Goal: Transaction & Acquisition: Download file/media

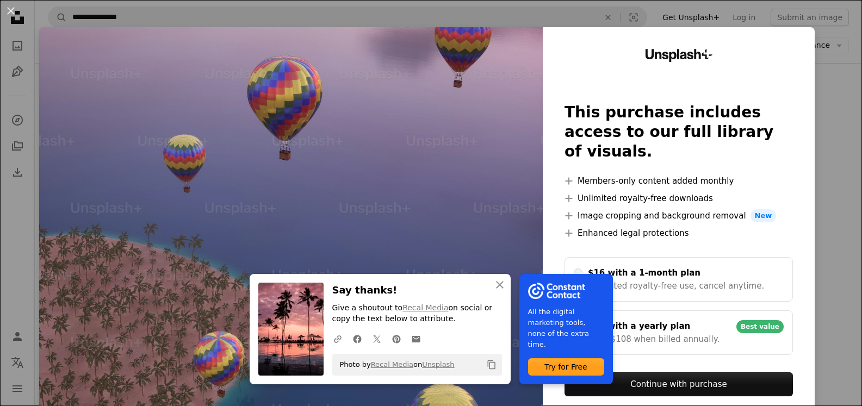
scroll to position [979, 0]
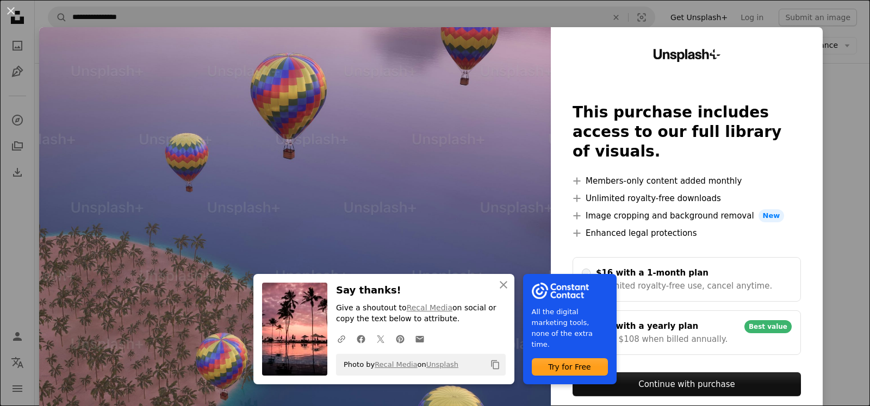
click at [10, 8] on button "An X shape" at bounding box center [10, 10] width 13 height 13
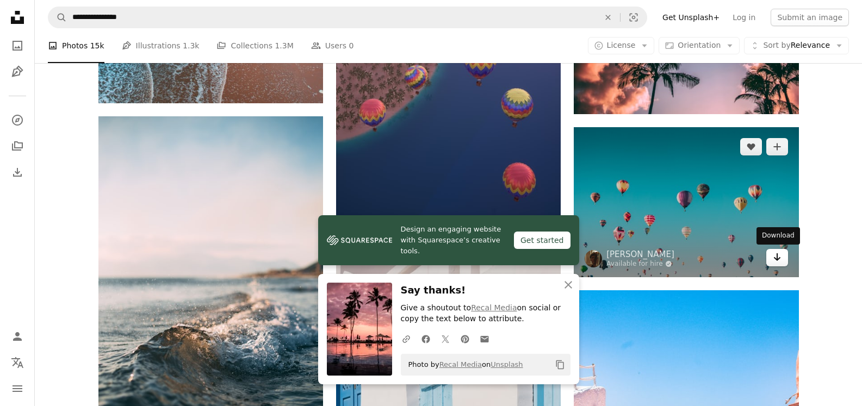
click at [777, 262] on icon "Arrow pointing down" at bounding box center [777, 257] width 9 height 13
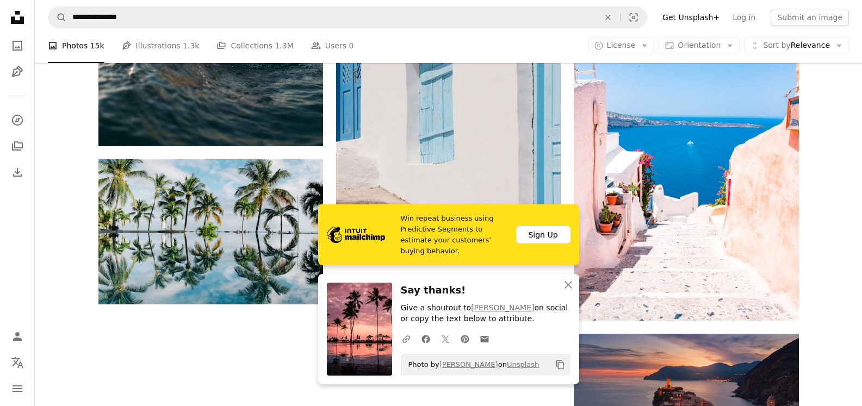
scroll to position [1305, 0]
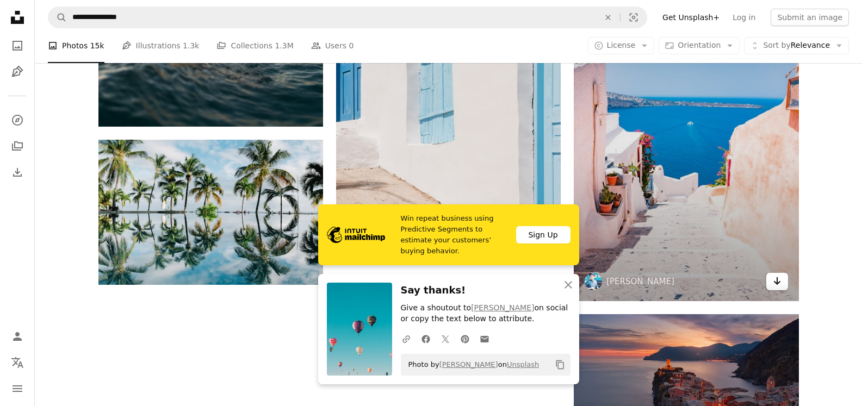
click at [778, 287] on icon "Arrow pointing down" at bounding box center [777, 281] width 9 height 13
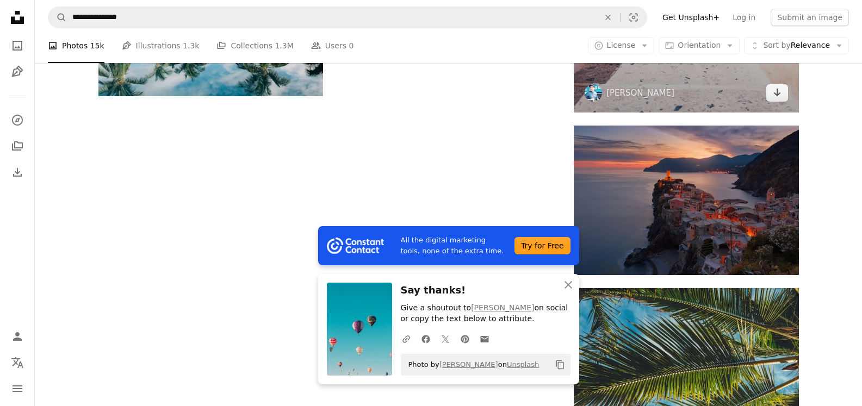
scroll to position [1523, 0]
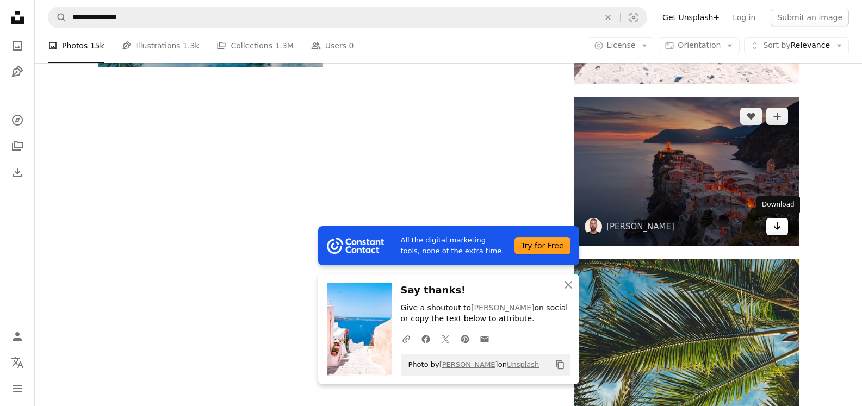
click at [779, 230] on icon "Arrow pointing down" at bounding box center [777, 226] width 9 height 13
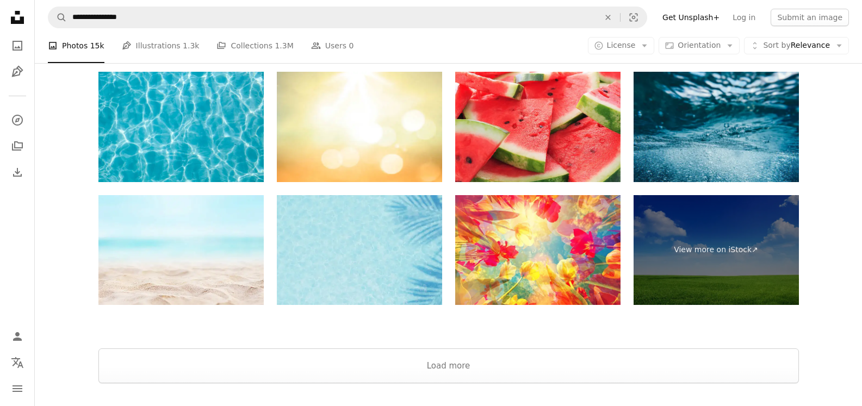
scroll to position [2121, 0]
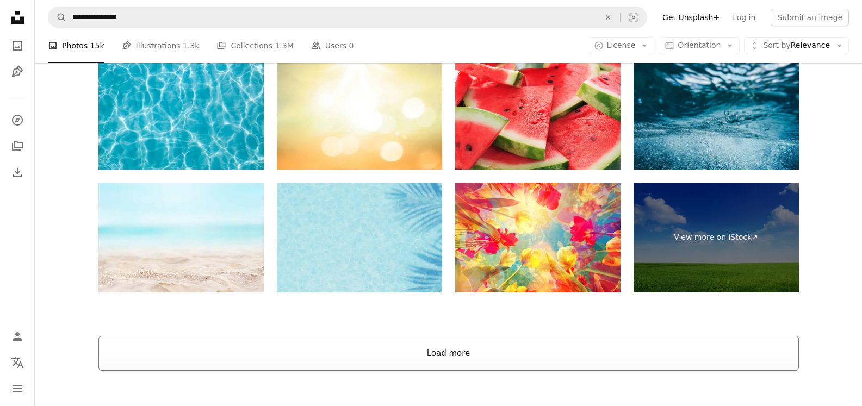
click at [377, 348] on button "Load more" at bounding box center [448, 353] width 700 height 35
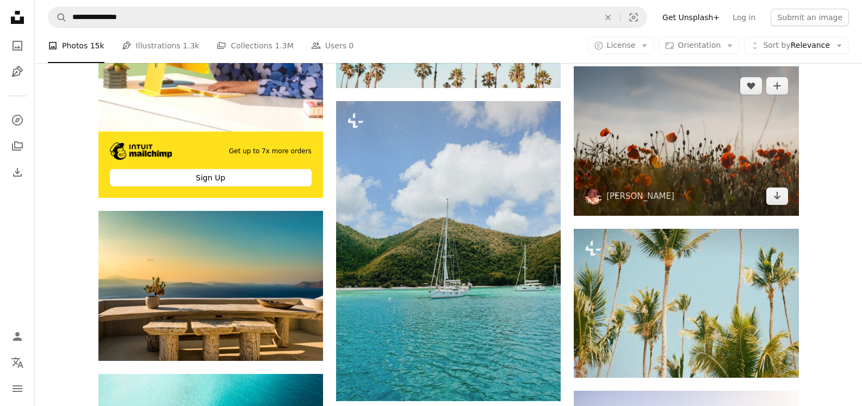
scroll to position [2393, 0]
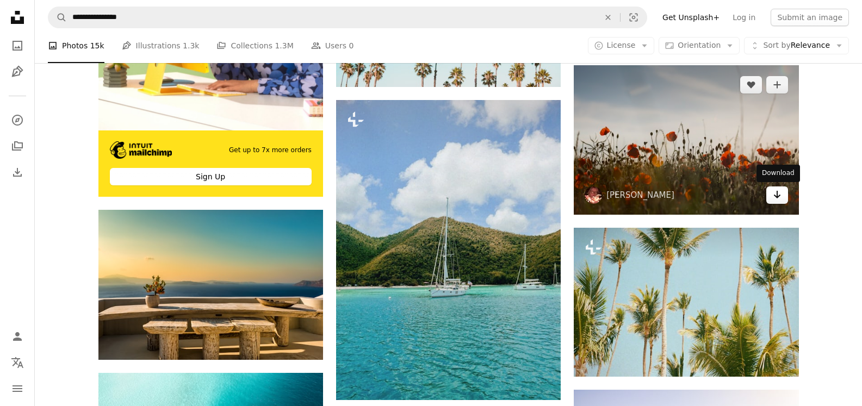
click at [779, 198] on icon "Arrow pointing down" at bounding box center [777, 194] width 9 height 13
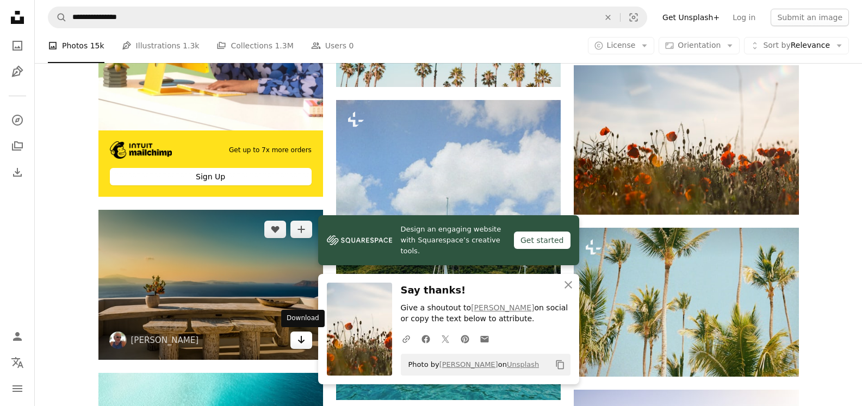
click at [303, 343] on icon "Arrow pointing down" at bounding box center [301, 339] width 9 height 13
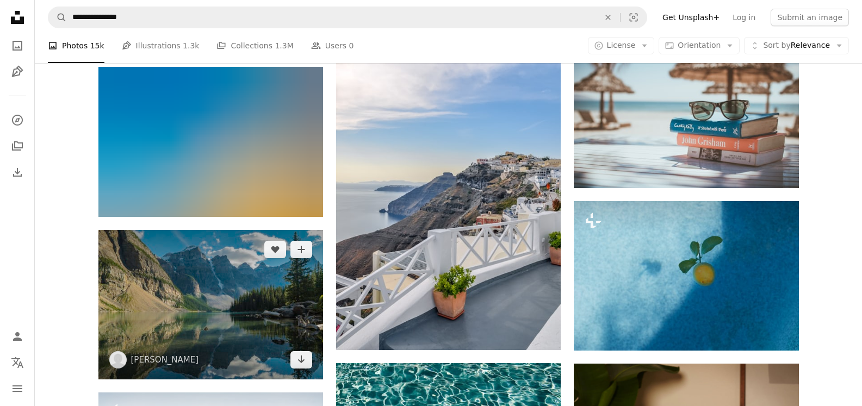
scroll to position [3753, 0]
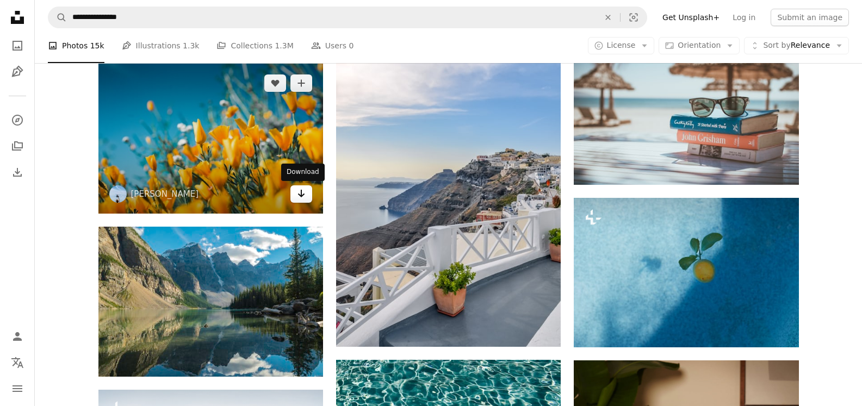
click at [299, 192] on icon "Arrow pointing down" at bounding box center [301, 193] width 9 height 13
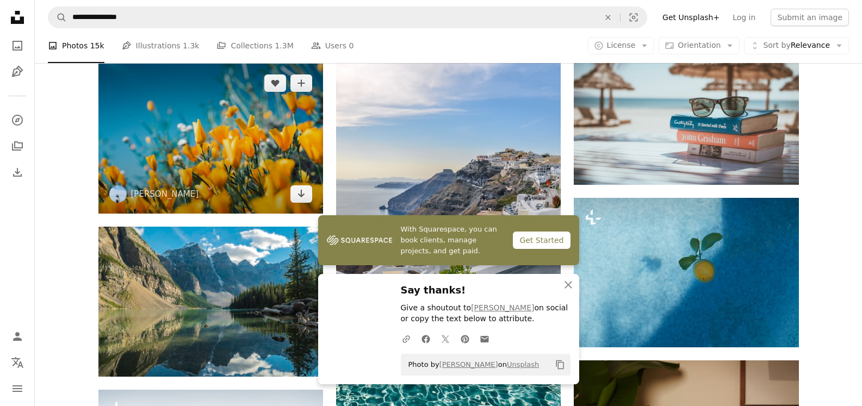
scroll to position [3807, 0]
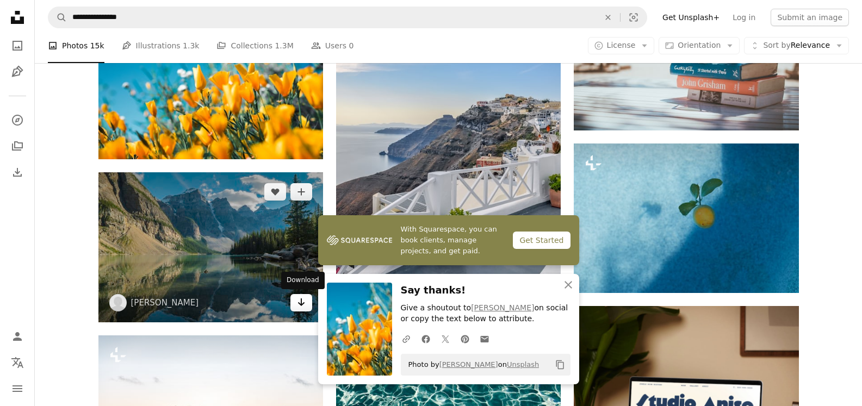
click at [302, 307] on icon "Arrow pointing down" at bounding box center [301, 302] width 9 height 13
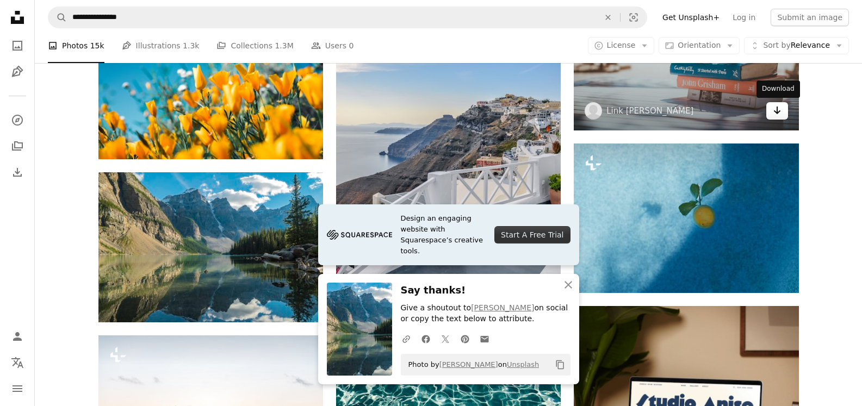
click at [776, 110] on icon "Arrow pointing down" at bounding box center [777, 110] width 9 height 13
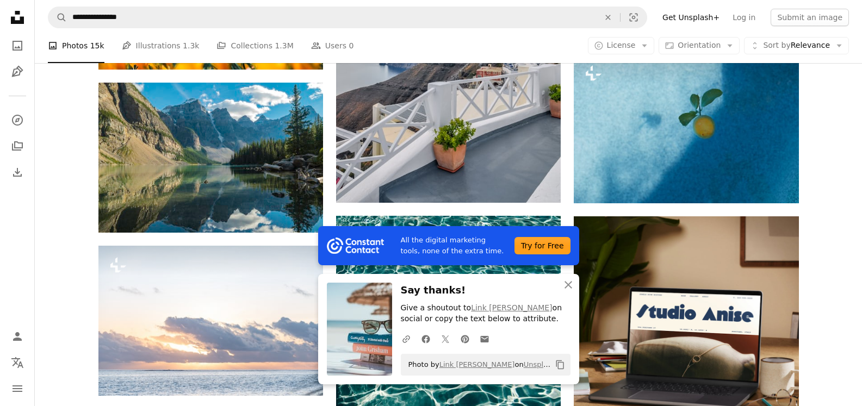
scroll to position [3916, 0]
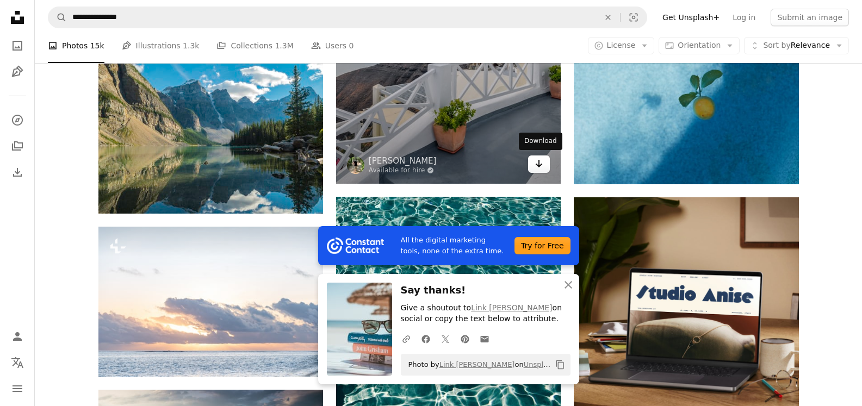
click at [537, 168] on icon "Arrow pointing down" at bounding box center [539, 163] width 9 height 13
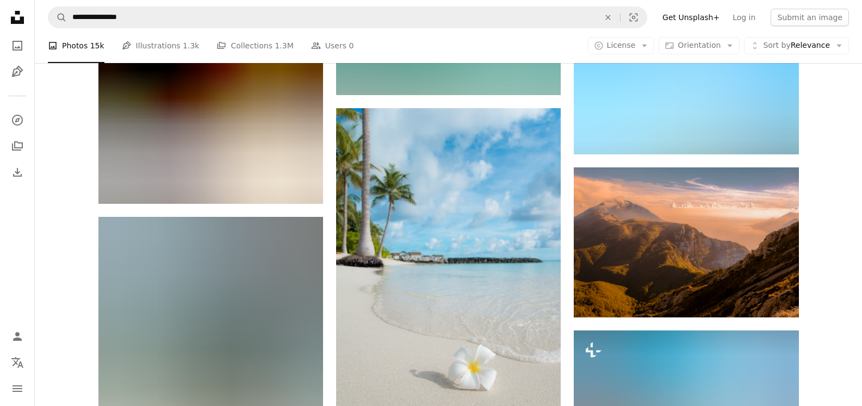
scroll to position [4514, 0]
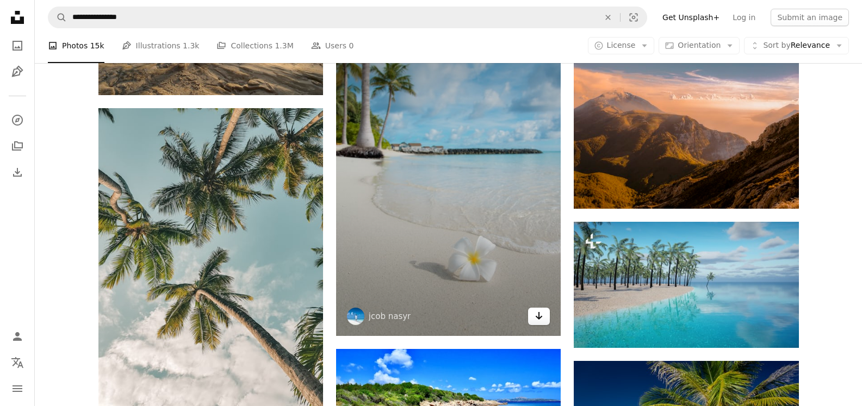
click at [539, 317] on icon "Download" at bounding box center [539, 316] width 7 height 8
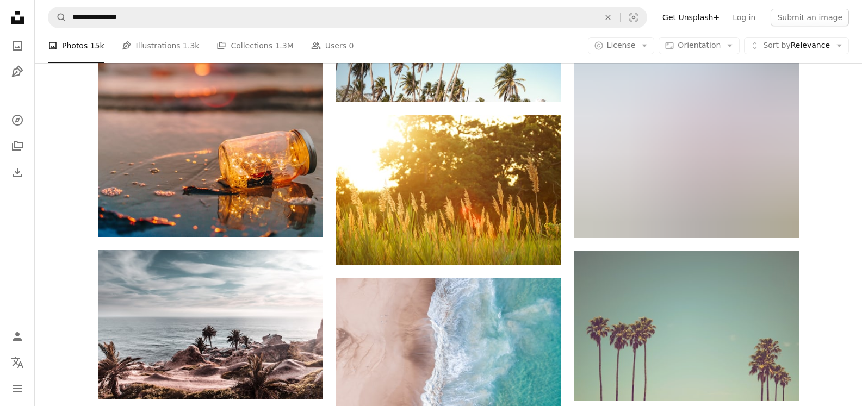
scroll to position [5547, 0]
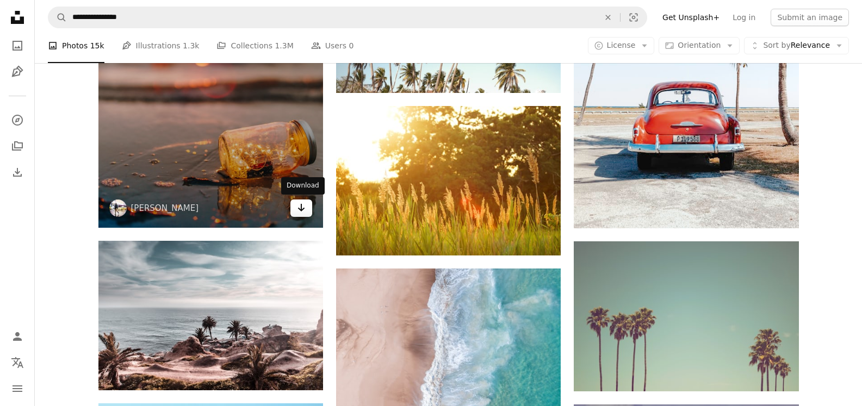
click at [297, 207] on icon "Arrow pointing down" at bounding box center [301, 207] width 9 height 13
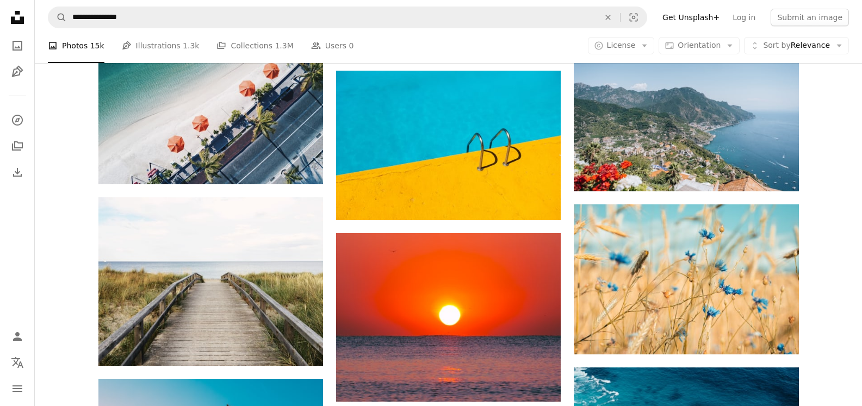
scroll to position [6254, 0]
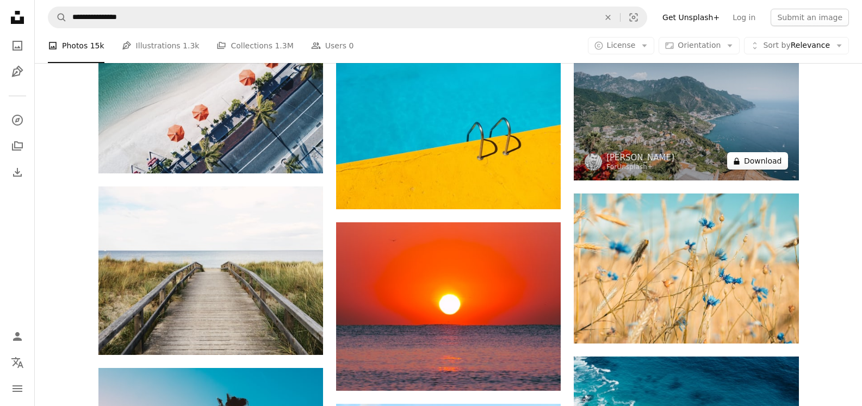
click at [774, 162] on button "A lock Download" at bounding box center [757, 160] width 61 height 17
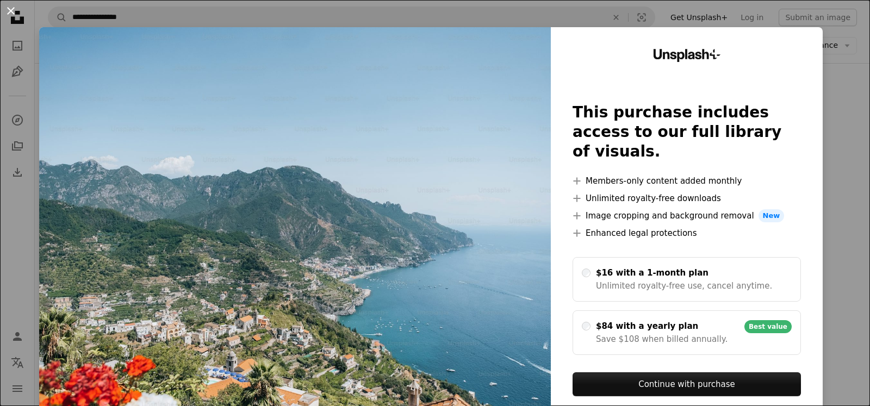
click at [7, 11] on button "An X shape" at bounding box center [10, 10] width 13 height 13
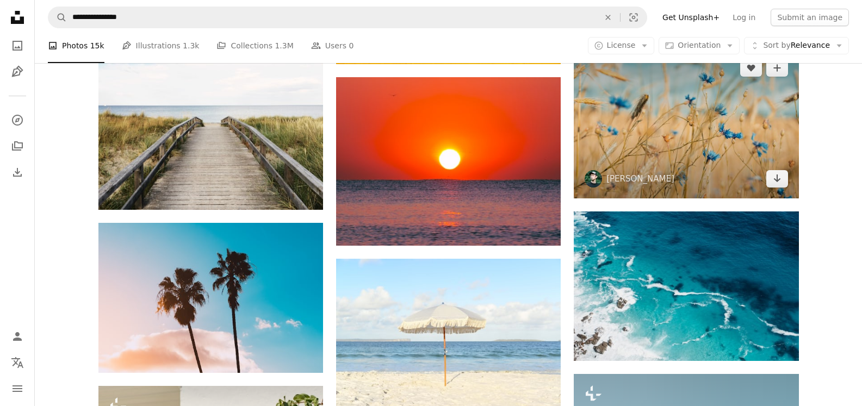
scroll to position [6418, 0]
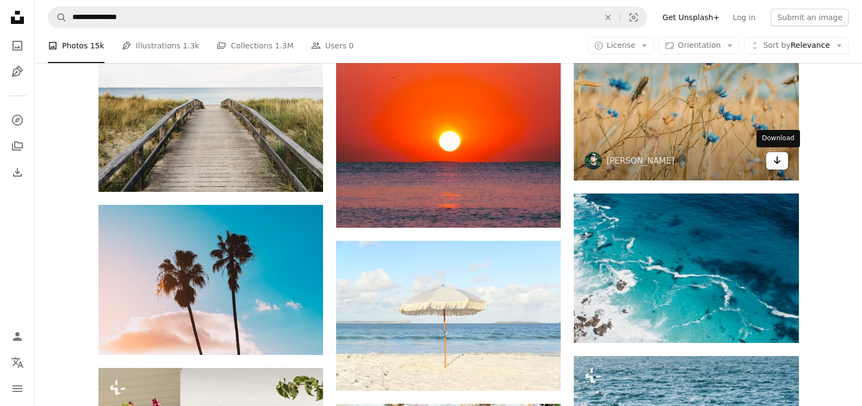
click at [775, 164] on icon "Arrow pointing down" at bounding box center [777, 160] width 9 height 13
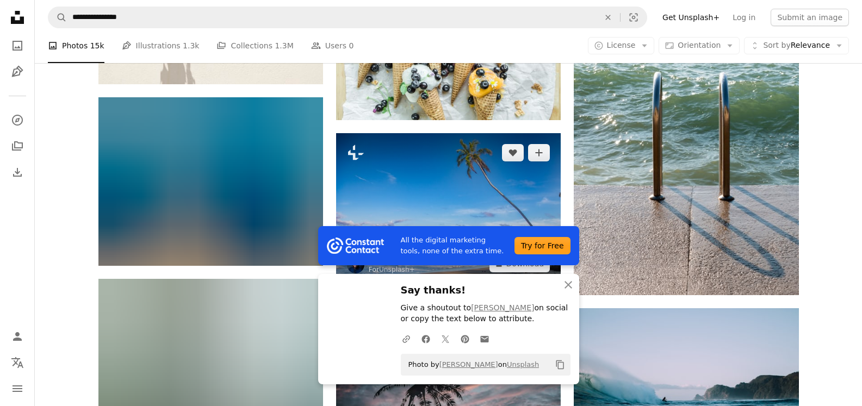
scroll to position [6853, 0]
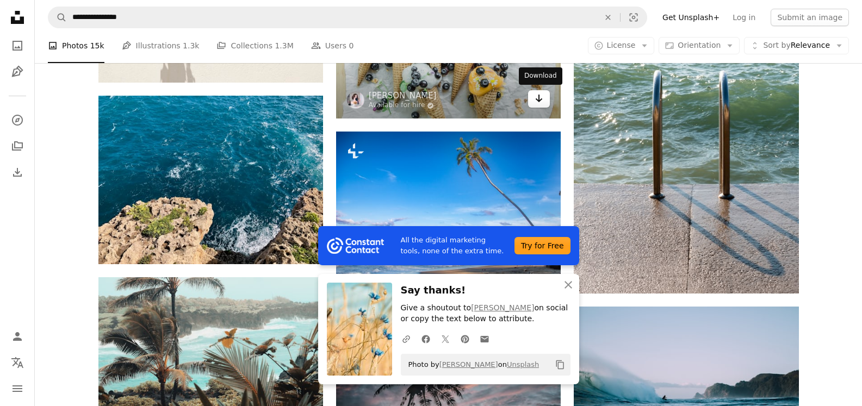
click at [540, 97] on icon "Arrow pointing down" at bounding box center [539, 98] width 9 height 13
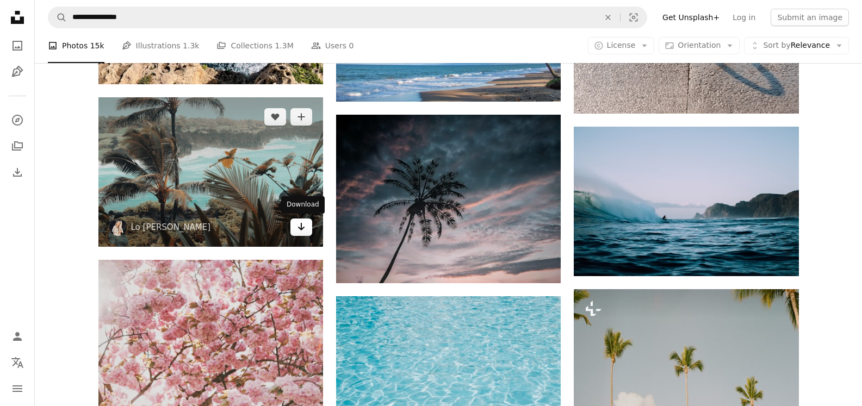
scroll to position [7016, 0]
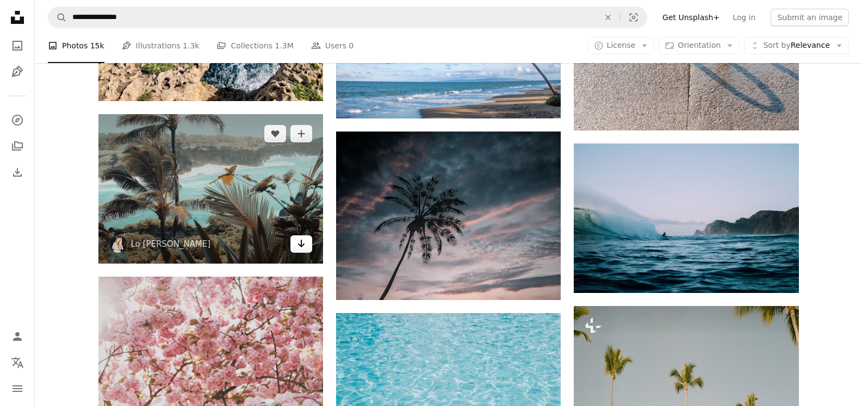
click at [303, 244] on icon "Arrow pointing down" at bounding box center [301, 243] width 9 height 13
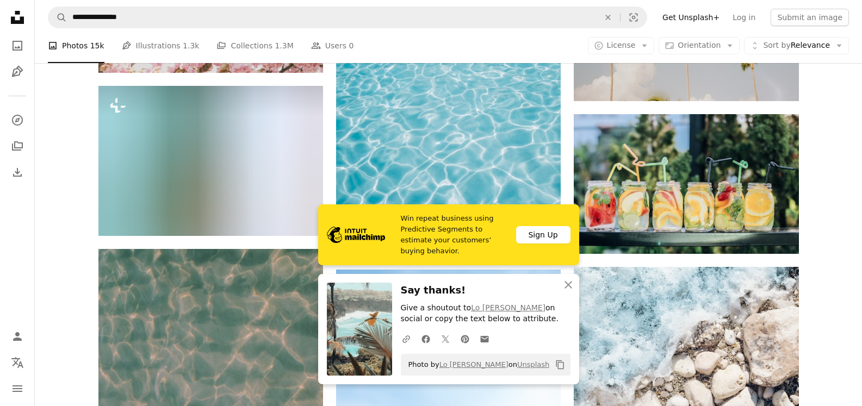
scroll to position [7397, 0]
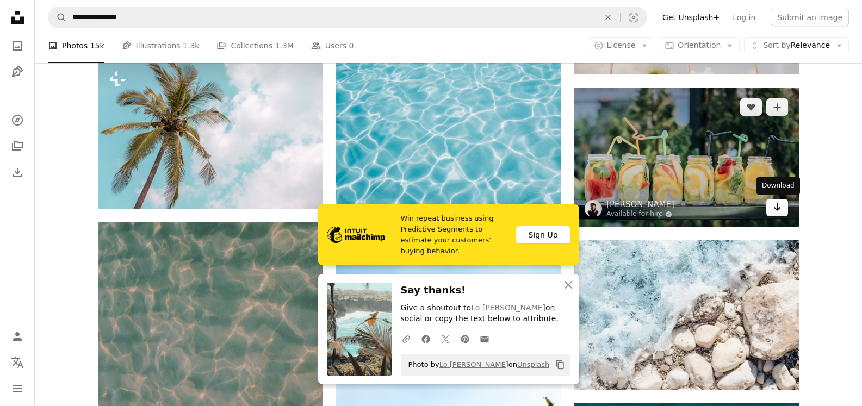
click at [777, 208] on icon "Download" at bounding box center [776, 207] width 7 height 8
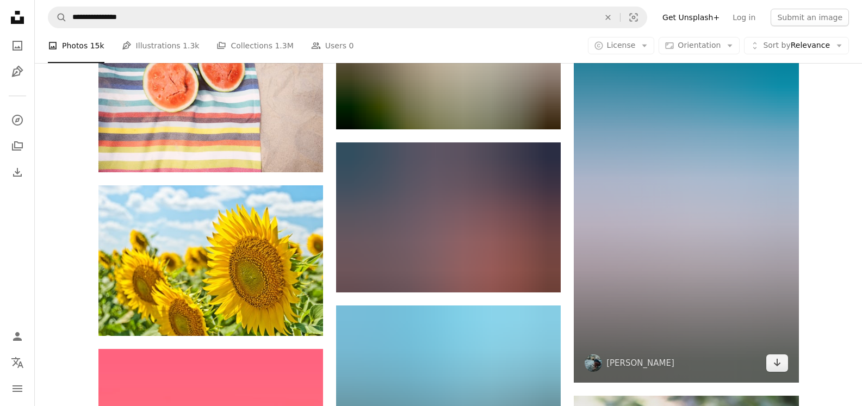
scroll to position [10714, 0]
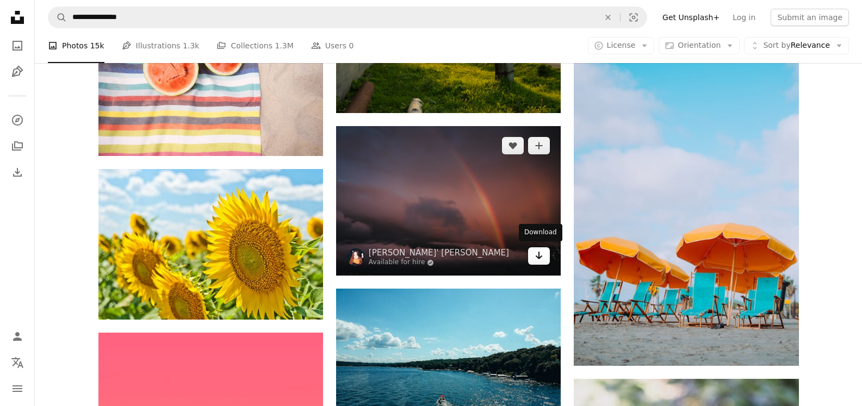
click at [541, 255] on icon "Arrow pointing down" at bounding box center [539, 255] width 9 height 13
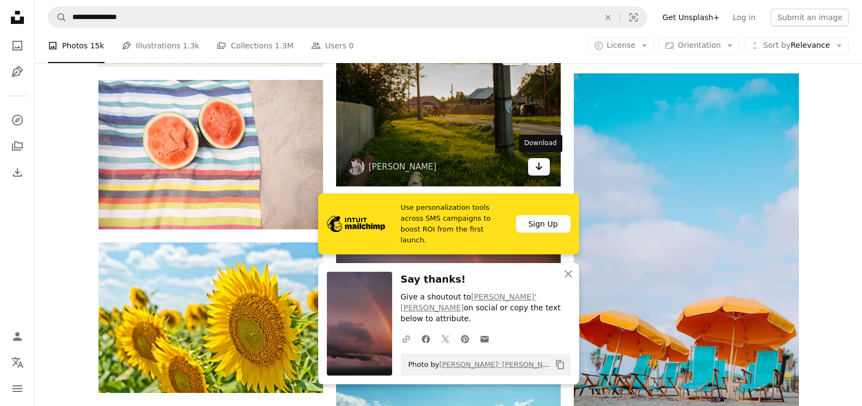
scroll to position [10660, 0]
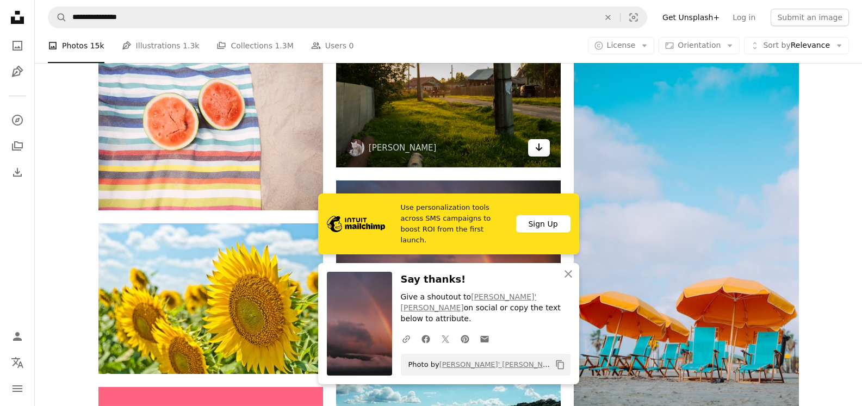
click at [535, 144] on icon "Arrow pointing down" at bounding box center [539, 147] width 9 height 13
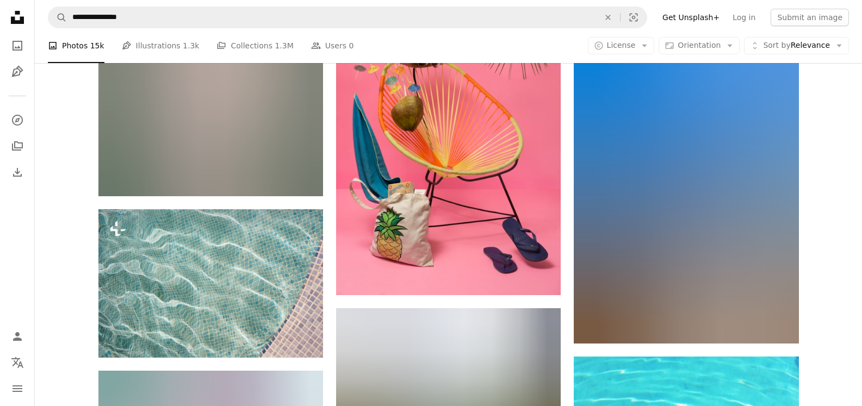
scroll to position [11584, 0]
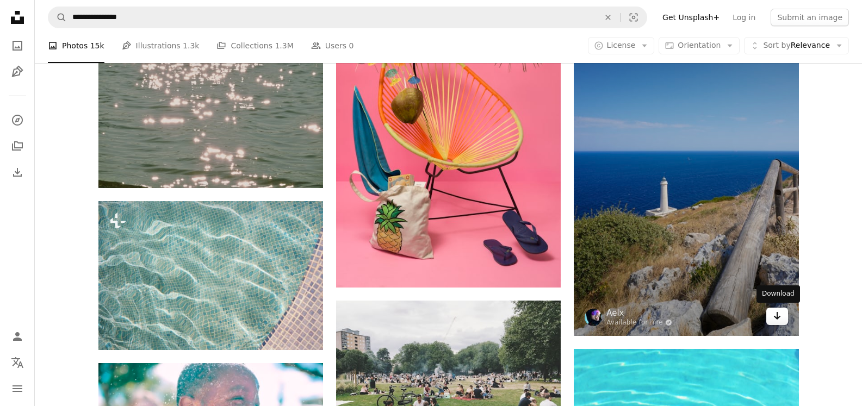
click at [780, 315] on icon "Arrow pointing down" at bounding box center [777, 315] width 9 height 13
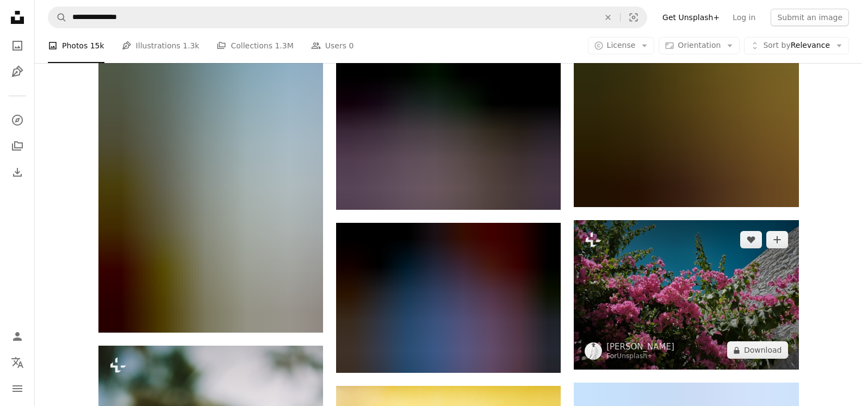
scroll to position [19361, 0]
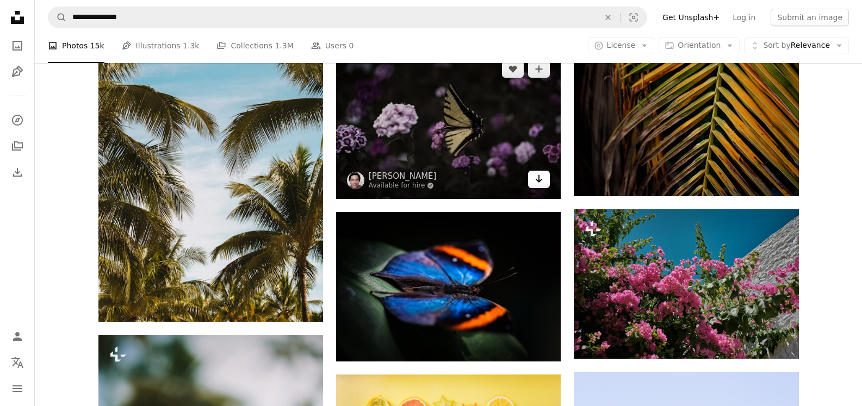
click at [538, 173] on icon "Arrow pointing down" at bounding box center [539, 178] width 9 height 13
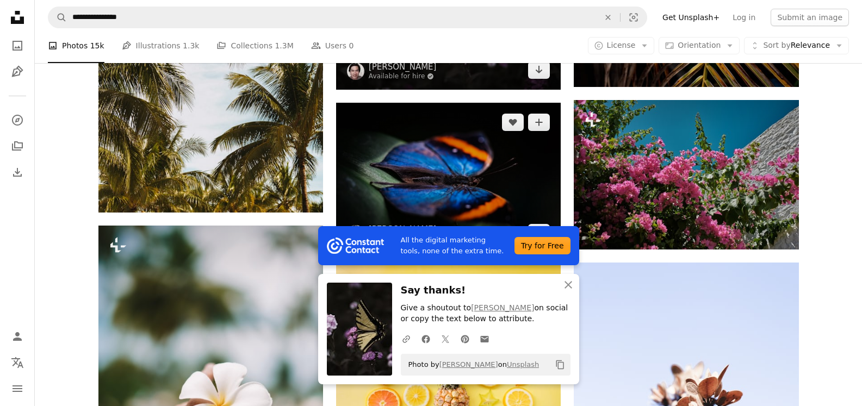
scroll to position [19525, 0]
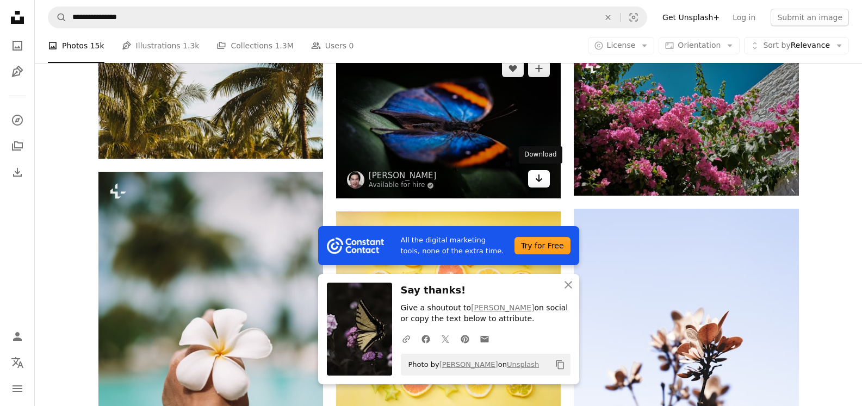
click at [542, 178] on icon "Arrow pointing down" at bounding box center [539, 178] width 9 height 13
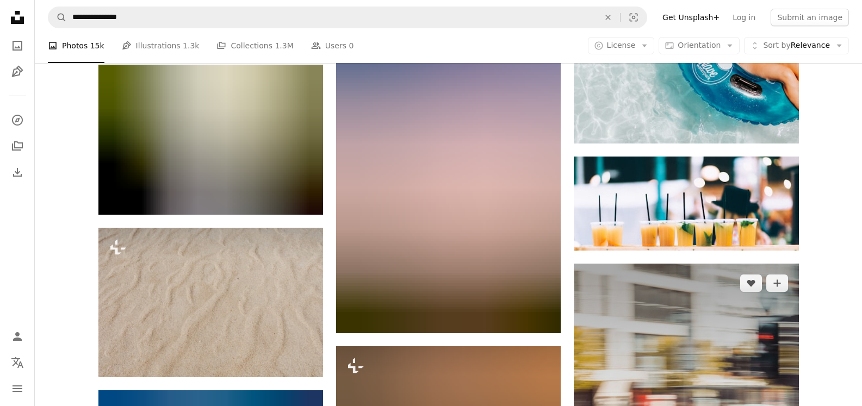
scroll to position [20830, 0]
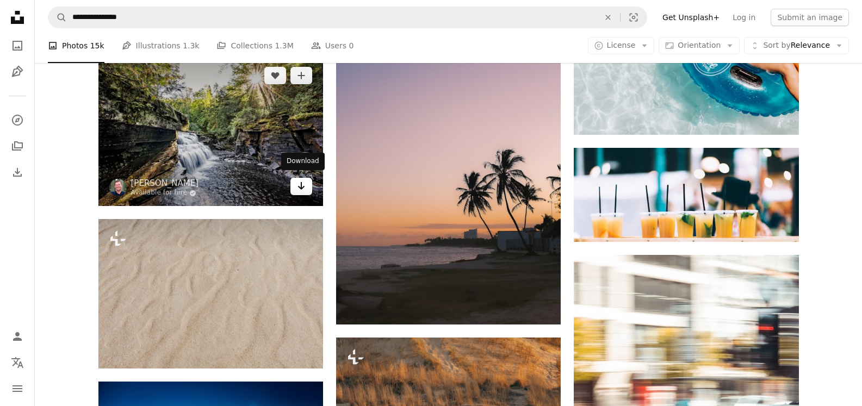
click at [296, 185] on link "Arrow pointing down" at bounding box center [301, 186] width 22 height 17
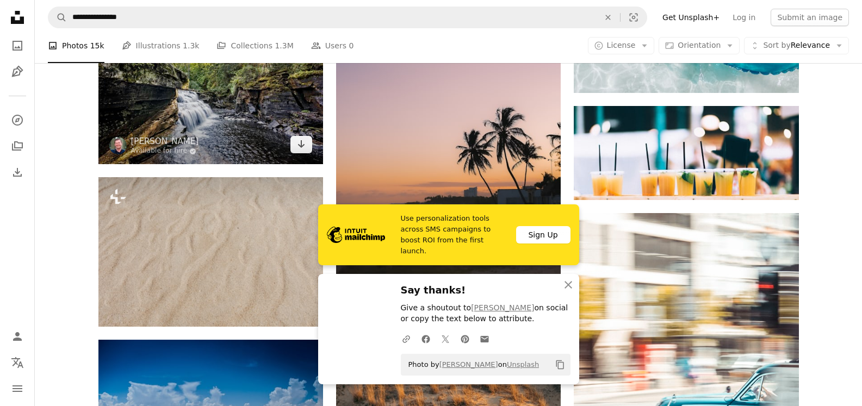
scroll to position [20884, 0]
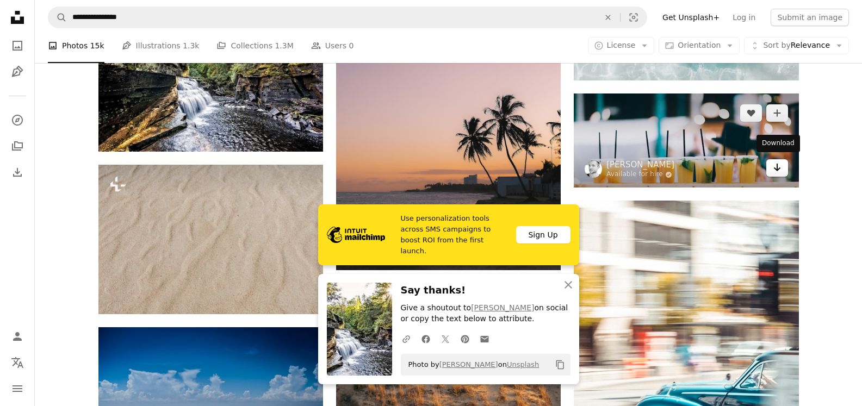
click at [773, 163] on icon "Arrow pointing down" at bounding box center [777, 167] width 9 height 13
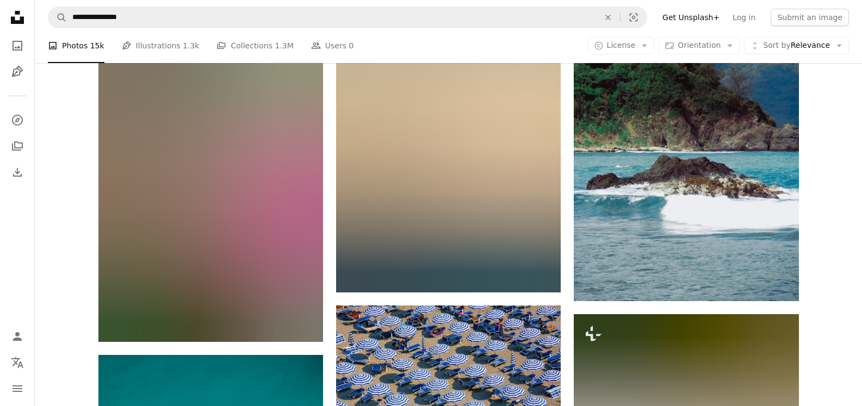
scroll to position [23495, 0]
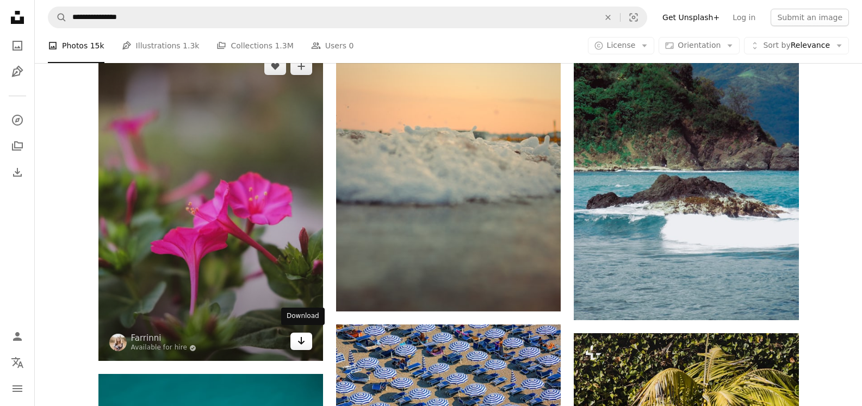
click at [305, 337] on icon "Arrow pointing down" at bounding box center [301, 340] width 9 height 13
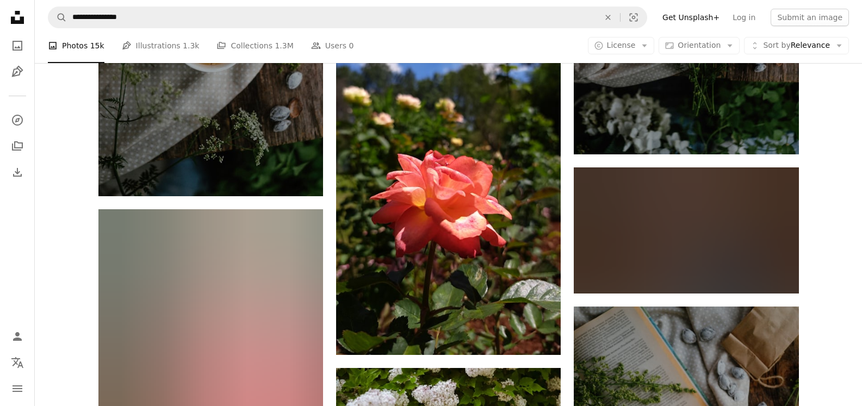
scroll to position [24528, 0]
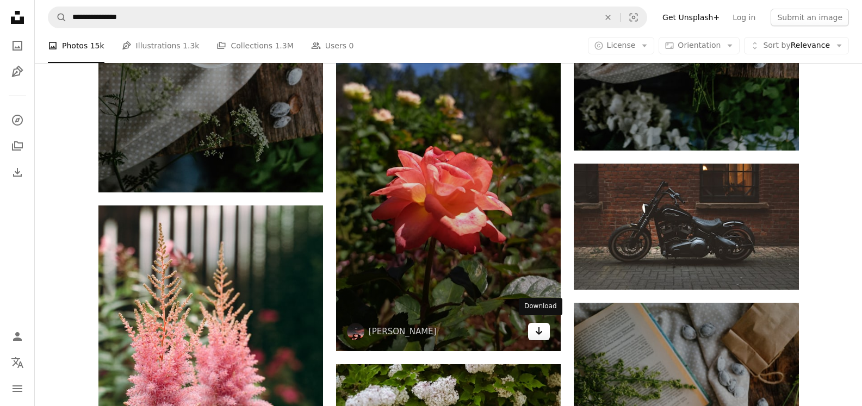
click at [544, 328] on link "Arrow pointing down" at bounding box center [539, 331] width 22 height 17
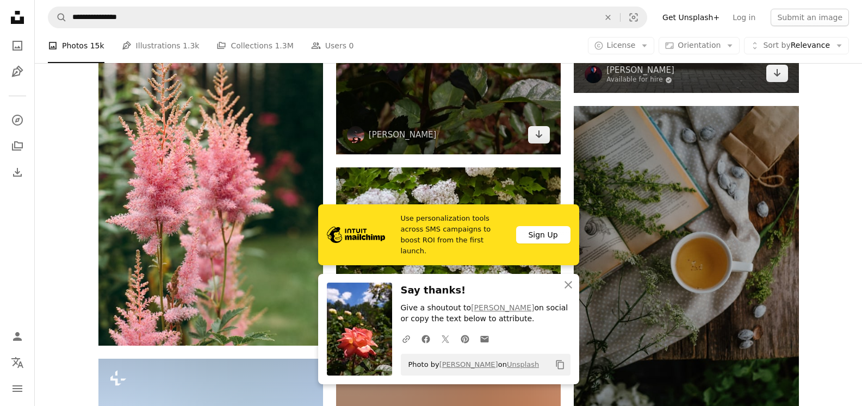
scroll to position [24746, 0]
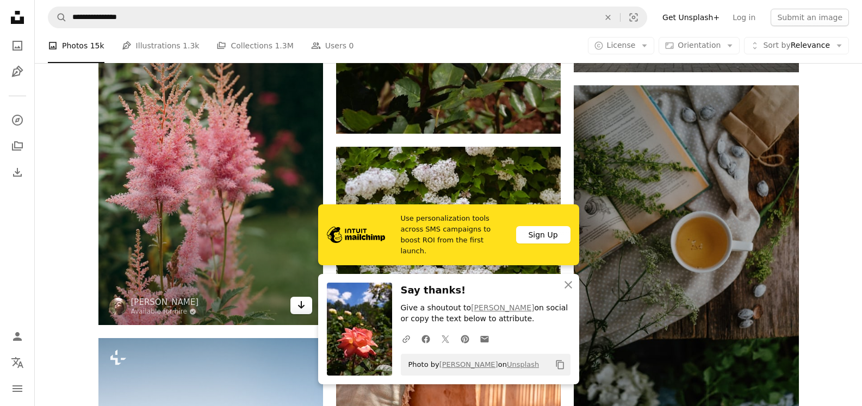
click at [300, 299] on icon "Arrow pointing down" at bounding box center [301, 305] width 9 height 13
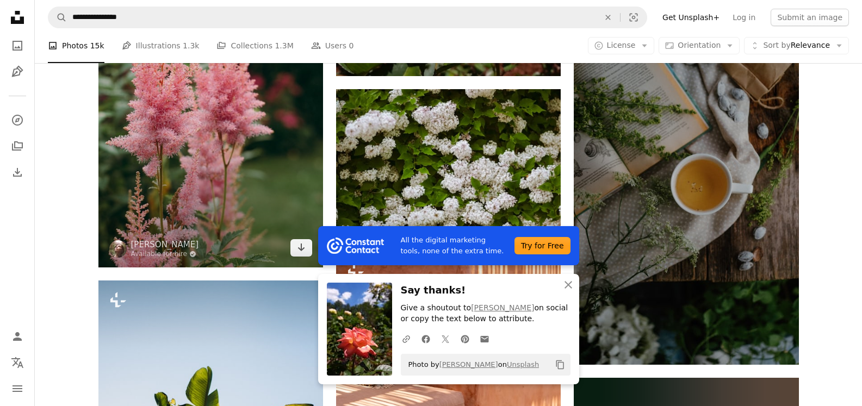
scroll to position [24854, 0]
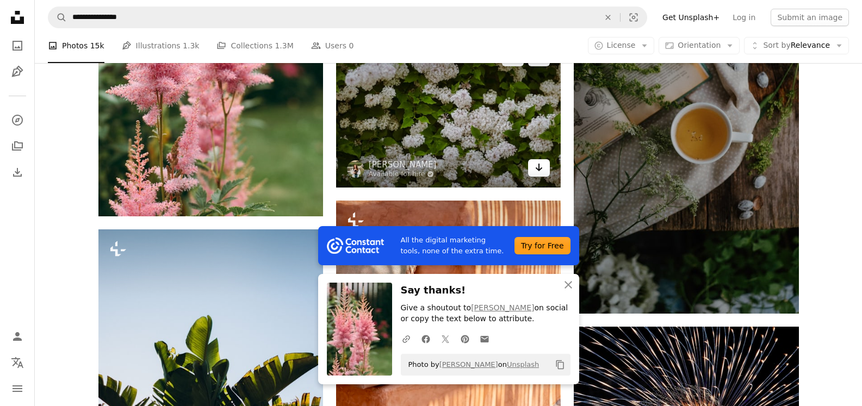
click at [541, 166] on icon "Download" at bounding box center [539, 168] width 7 height 8
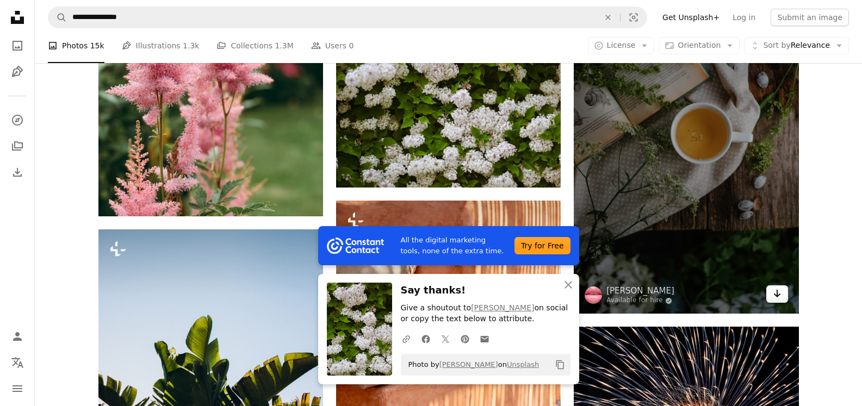
click at [778, 291] on icon "Arrow pointing down" at bounding box center [777, 293] width 9 height 13
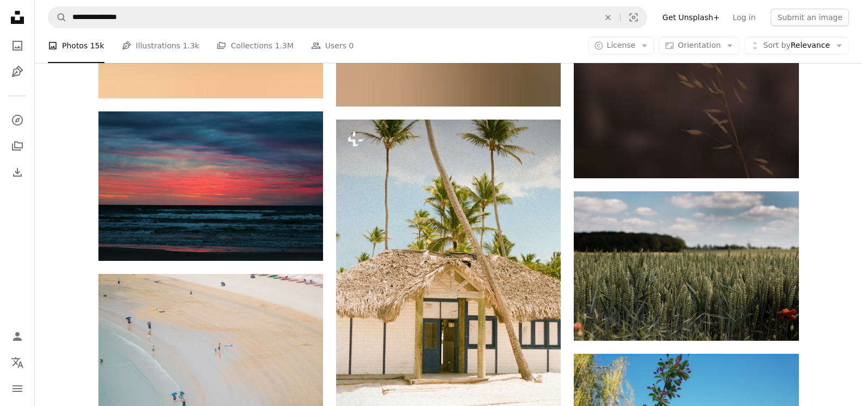
scroll to position [25670, 0]
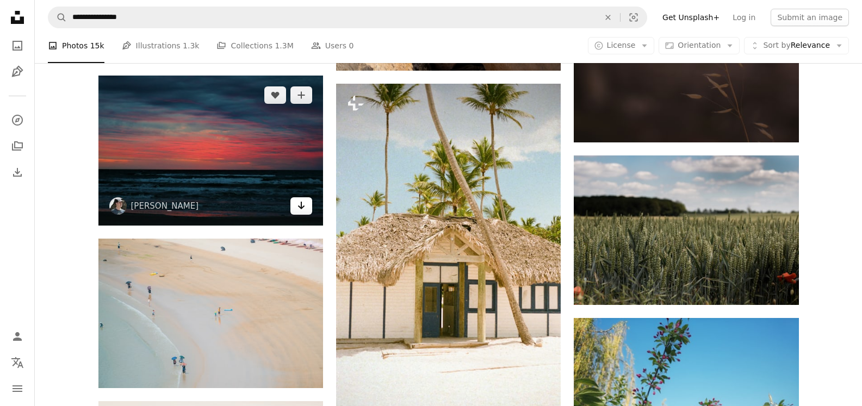
click at [301, 199] on icon "Arrow pointing down" at bounding box center [301, 205] width 9 height 13
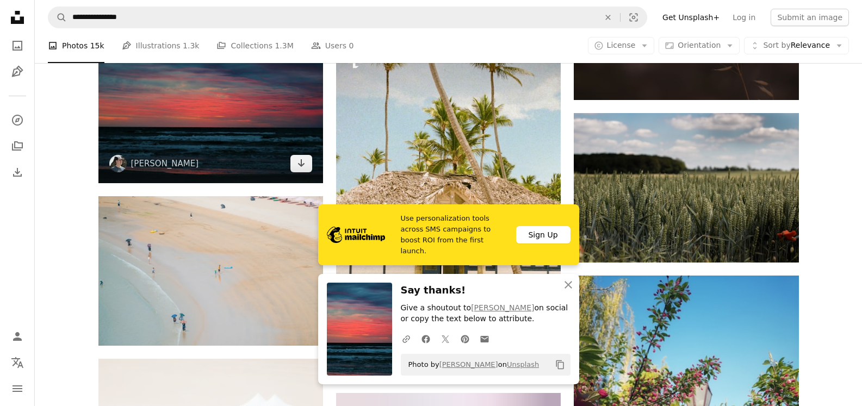
scroll to position [25725, 0]
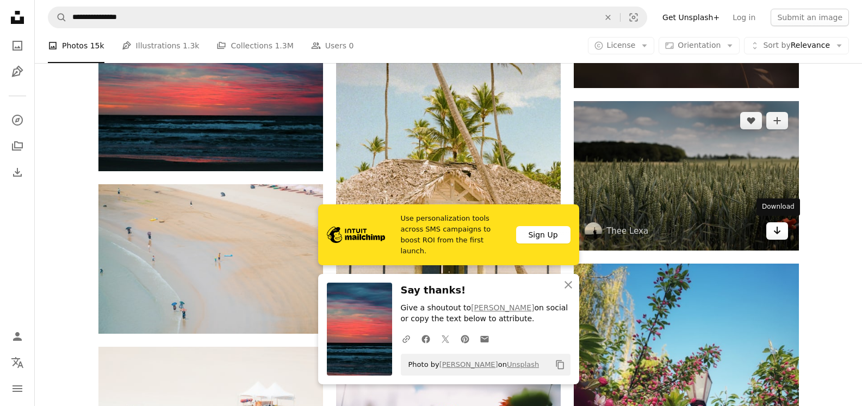
click at [777, 231] on icon "Download" at bounding box center [776, 231] width 7 height 8
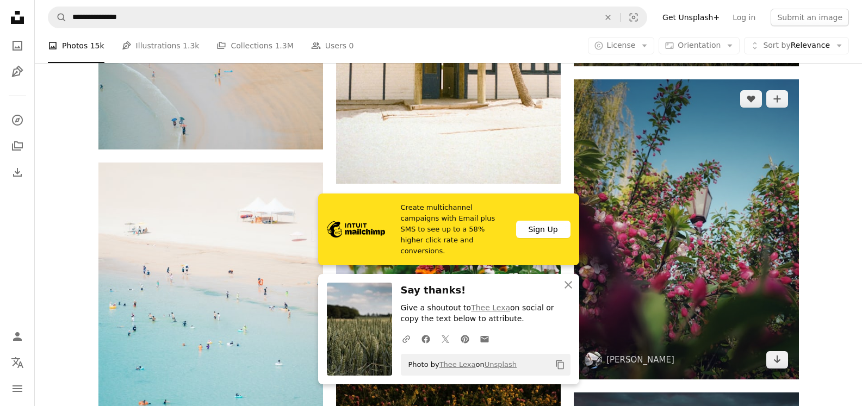
scroll to position [25942, 0]
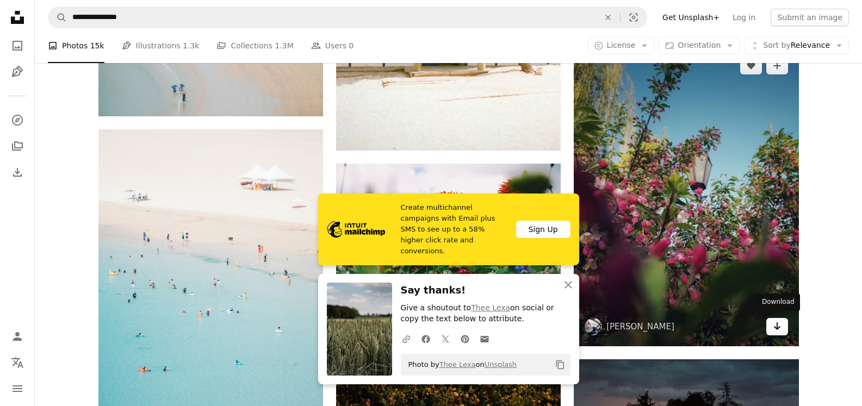
click at [776, 320] on icon "Arrow pointing down" at bounding box center [777, 326] width 9 height 13
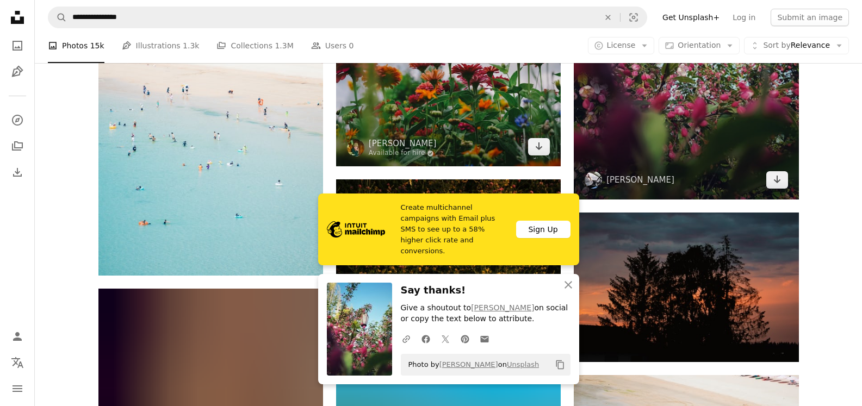
scroll to position [26105, 0]
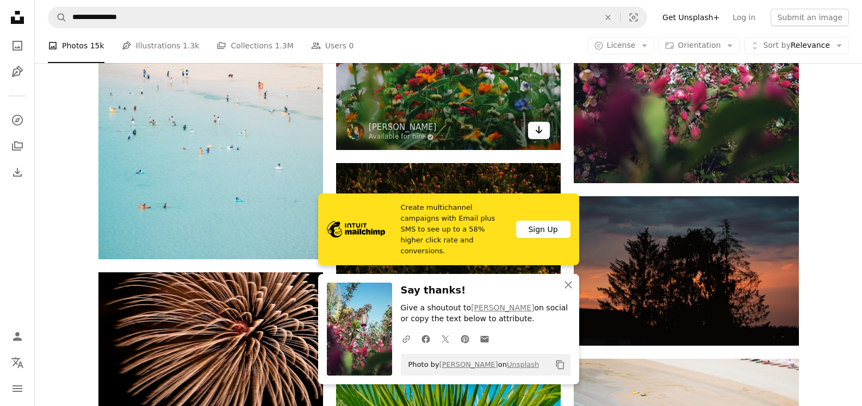
click at [538, 123] on icon "Arrow pointing down" at bounding box center [539, 129] width 9 height 13
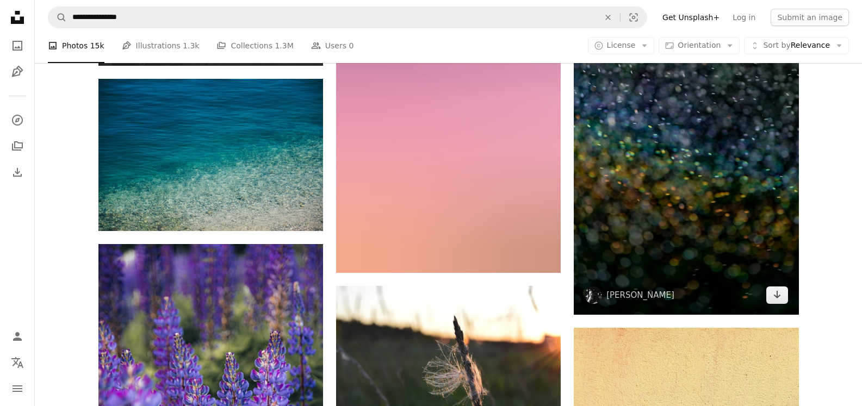
scroll to position [28825, 0]
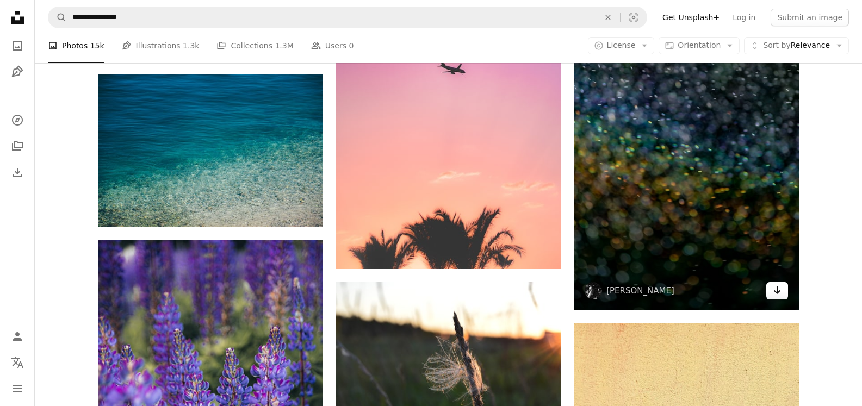
click at [773, 290] on icon "Arrow pointing down" at bounding box center [777, 290] width 9 height 13
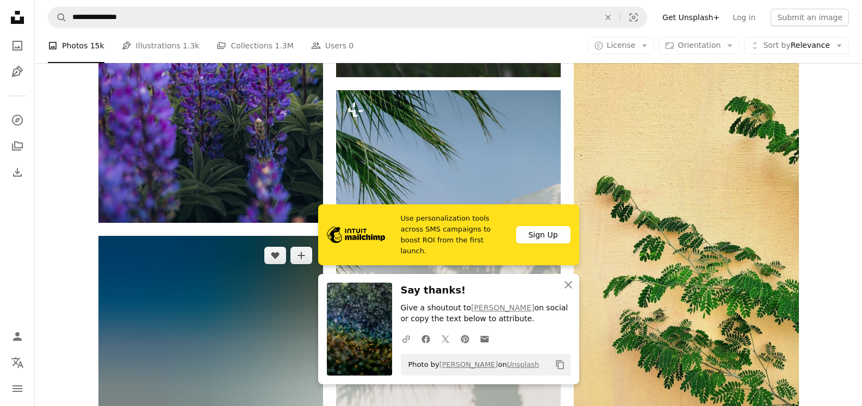
scroll to position [29205, 0]
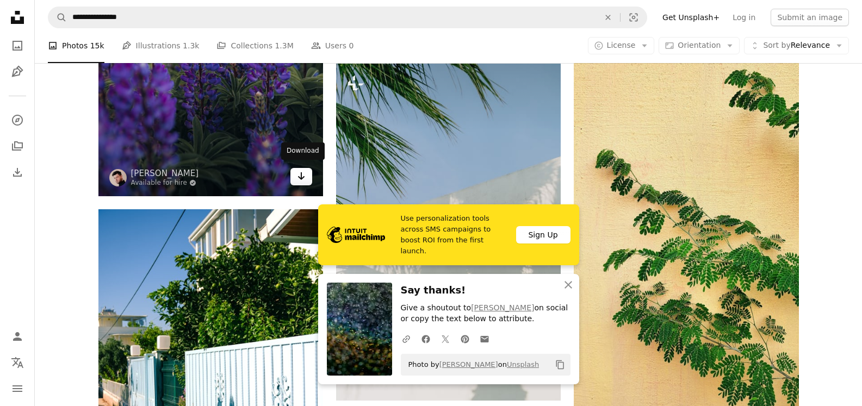
click at [302, 170] on icon "Arrow pointing down" at bounding box center [301, 176] width 9 height 13
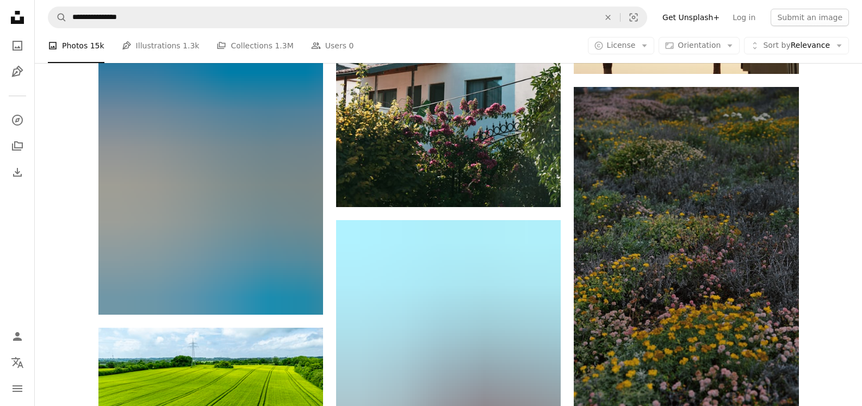
scroll to position [30076, 0]
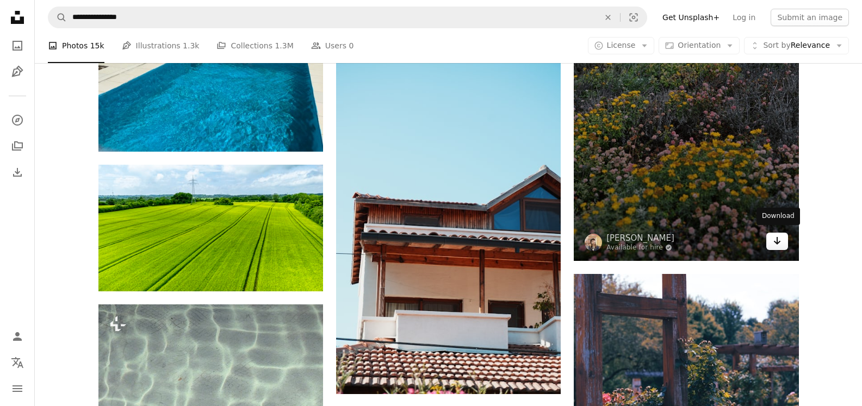
click at [776, 238] on icon "Arrow pointing down" at bounding box center [777, 240] width 9 height 13
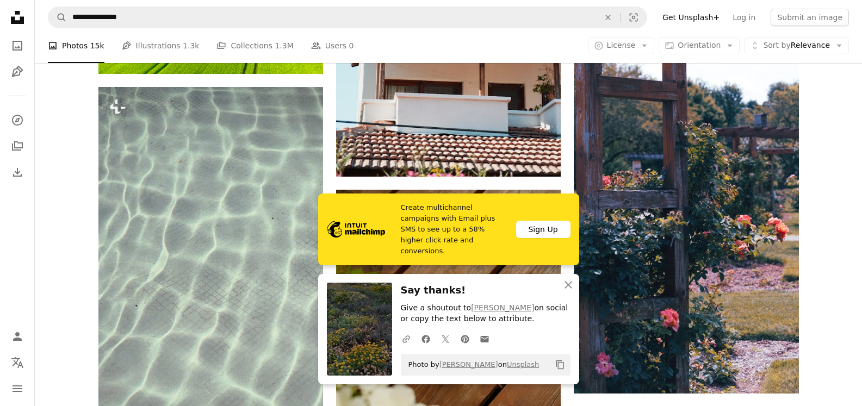
scroll to position [30456, 0]
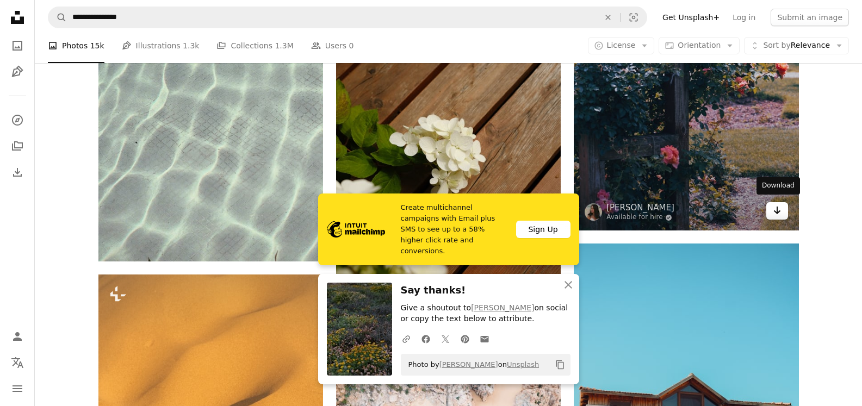
click at [776, 208] on icon "Arrow pointing down" at bounding box center [777, 210] width 9 height 13
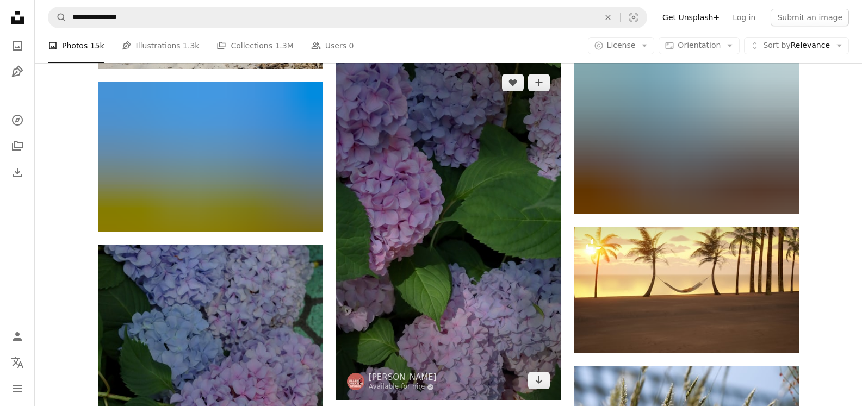
scroll to position [33176, 0]
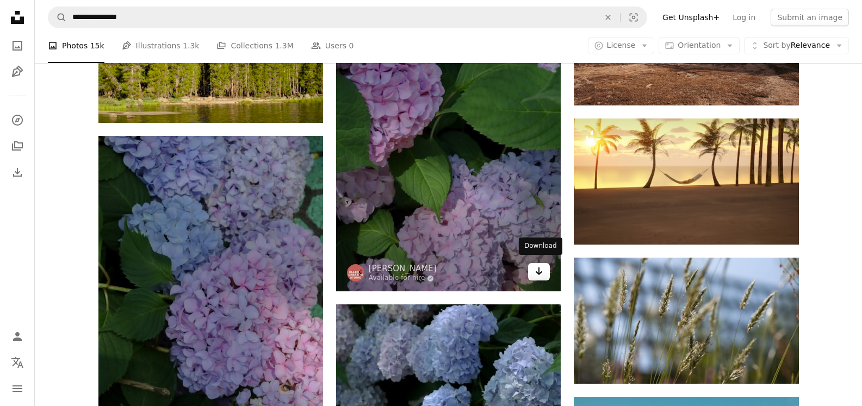
click at [541, 267] on icon "Arrow pointing down" at bounding box center [539, 271] width 9 height 13
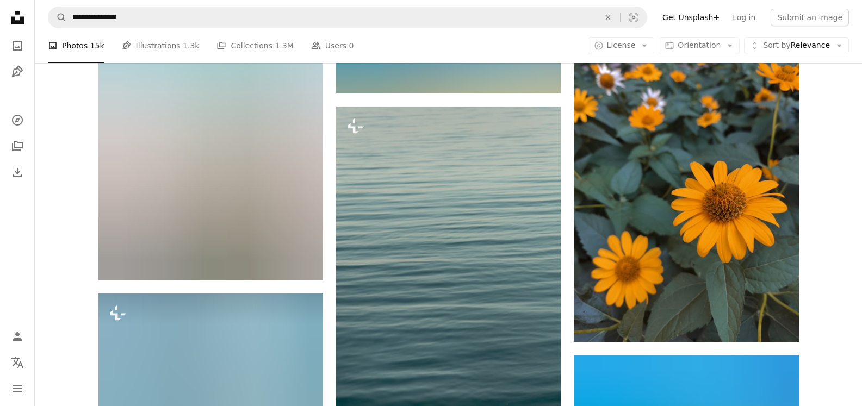
scroll to position [34426, 0]
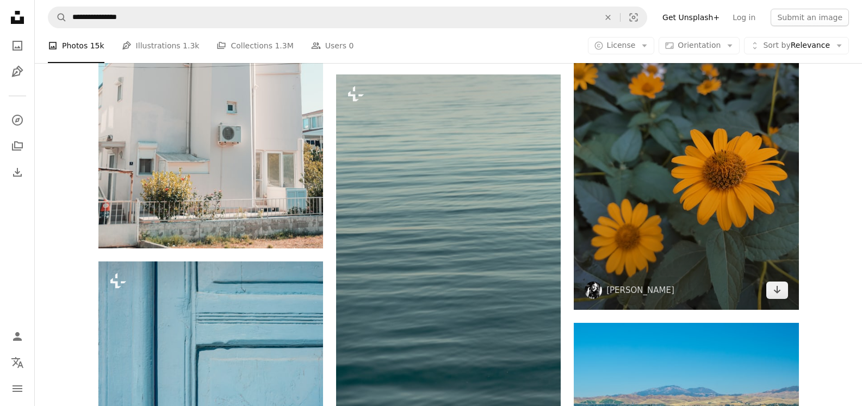
click at [776, 289] on icon "Arrow pointing down" at bounding box center [777, 289] width 9 height 13
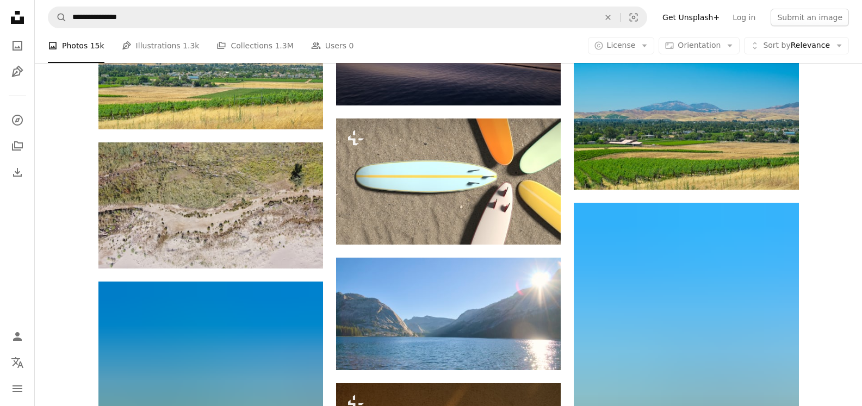
scroll to position [35079, 0]
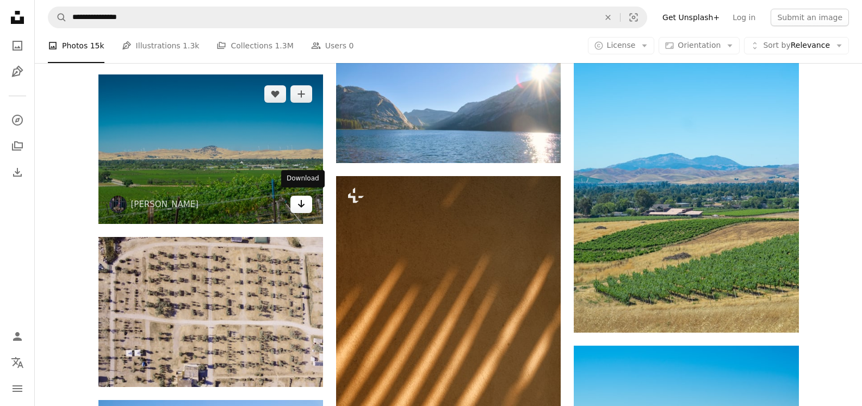
click at [301, 201] on icon "Download" at bounding box center [301, 204] width 7 height 8
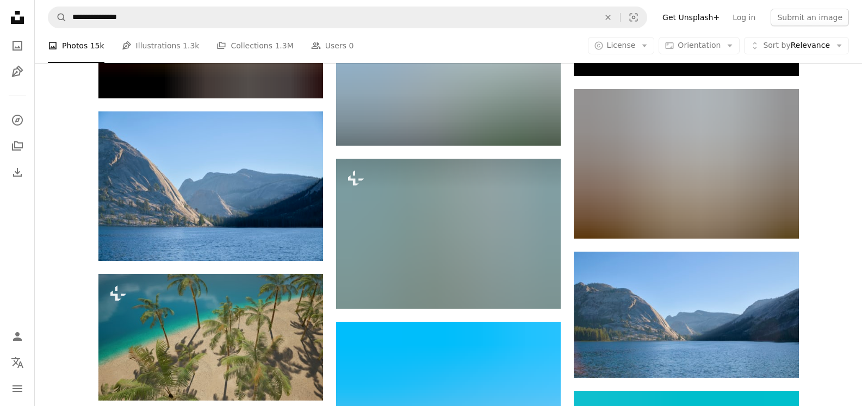
scroll to position [36874, 0]
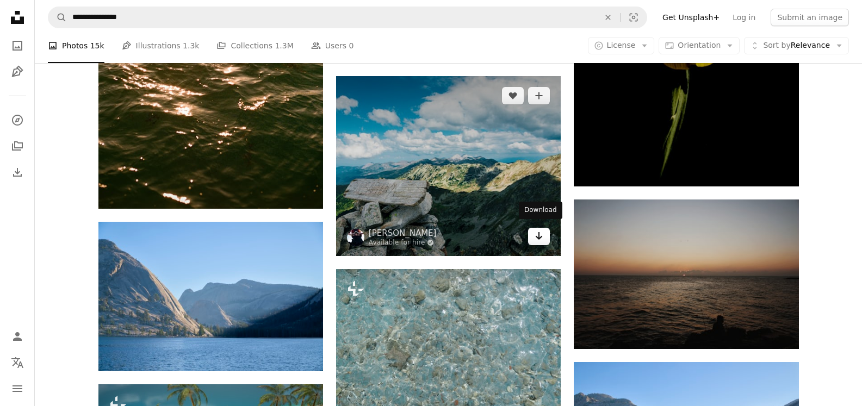
click at [542, 235] on icon "Arrow pointing down" at bounding box center [539, 236] width 9 height 13
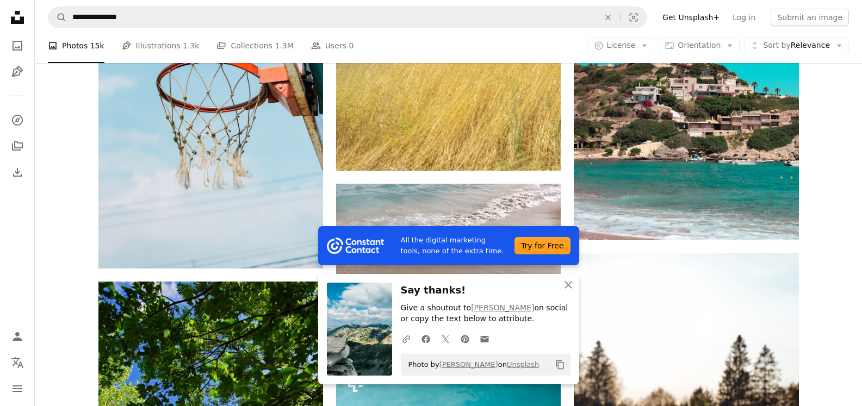
scroll to position [37853, 0]
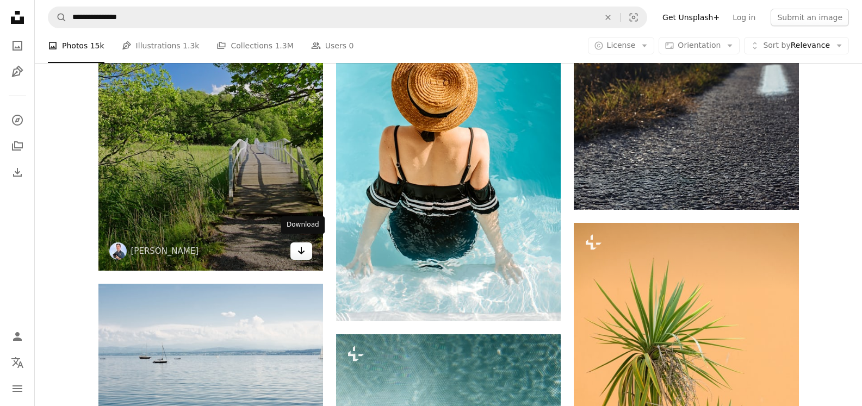
click at [297, 249] on icon "Arrow pointing down" at bounding box center [301, 250] width 9 height 13
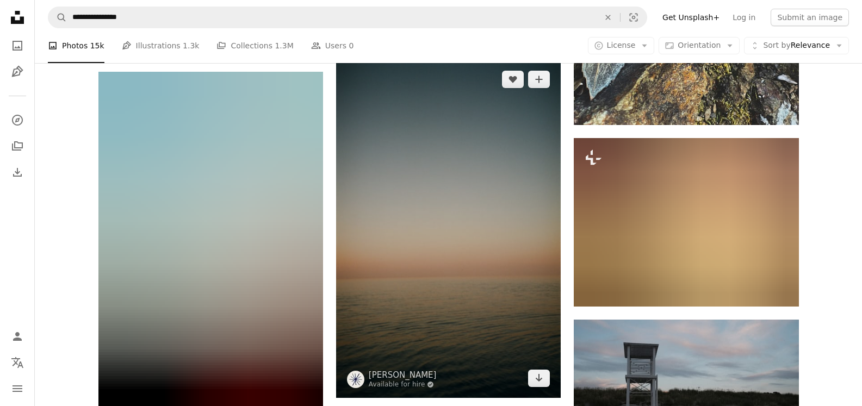
scroll to position [39974, 0]
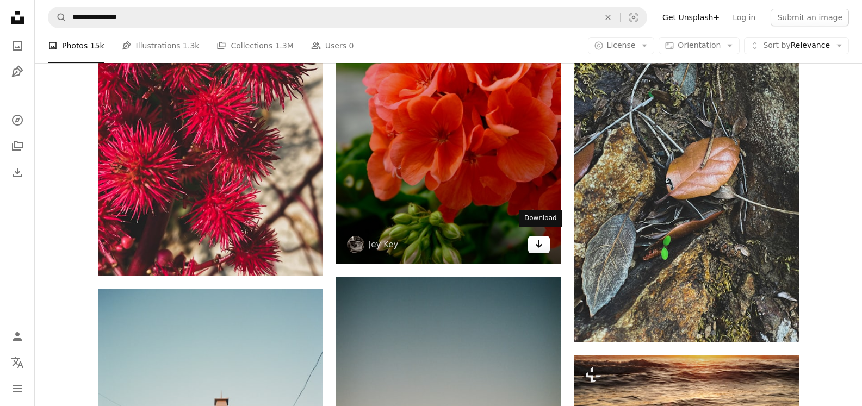
click at [538, 241] on icon "Arrow pointing down" at bounding box center [539, 244] width 9 height 13
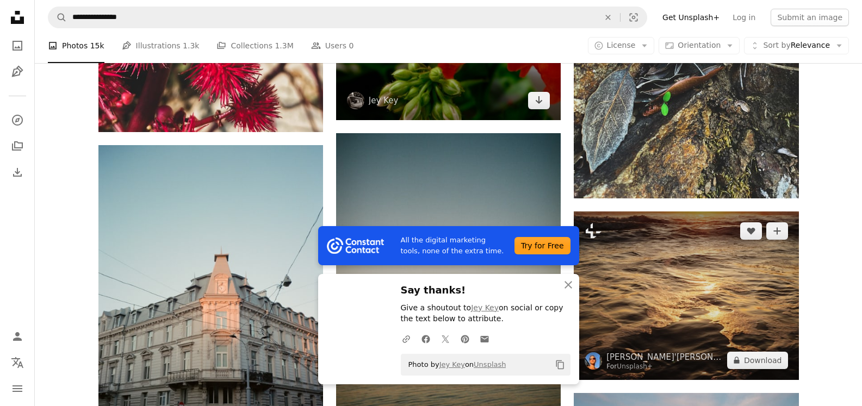
scroll to position [40028, 0]
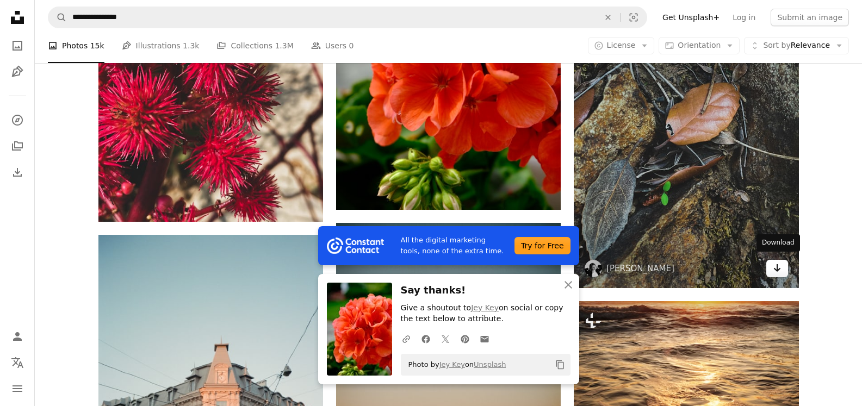
click at [777, 269] on icon "Arrow pointing down" at bounding box center [777, 268] width 9 height 13
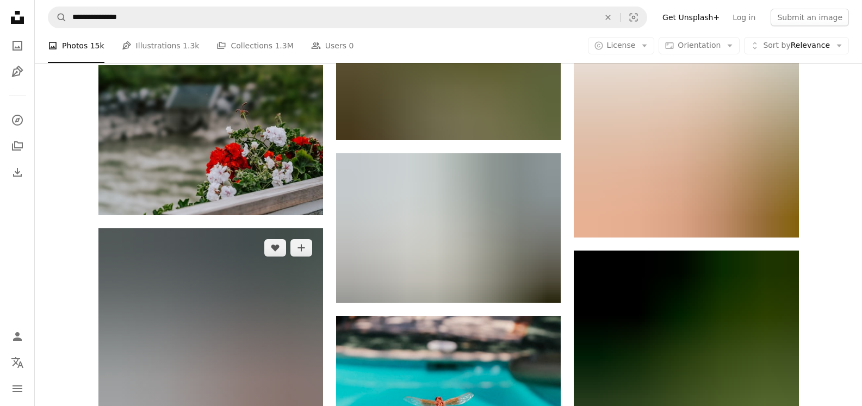
scroll to position [42421, 0]
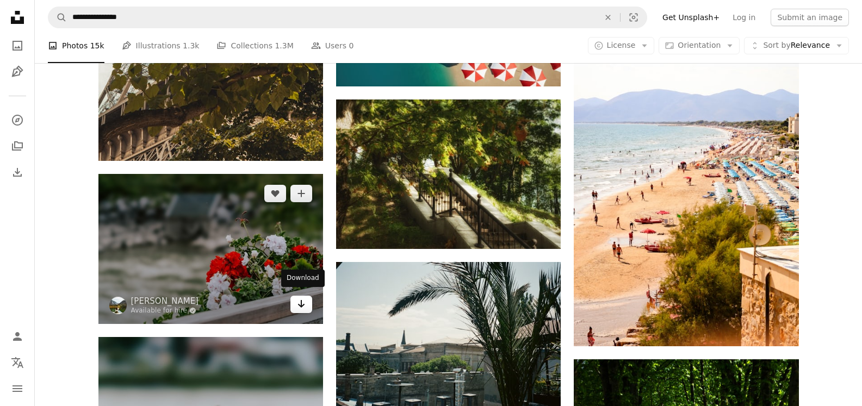
click at [301, 302] on icon "Download" at bounding box center [301, 304] width 7 height 8
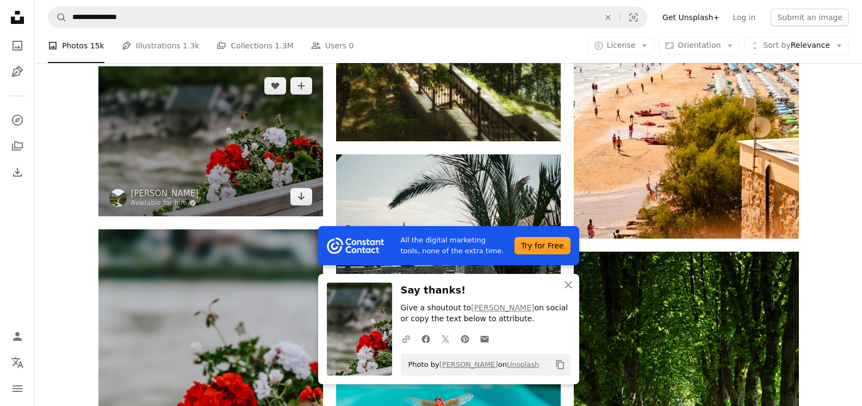
scroll to position [42530, 0]
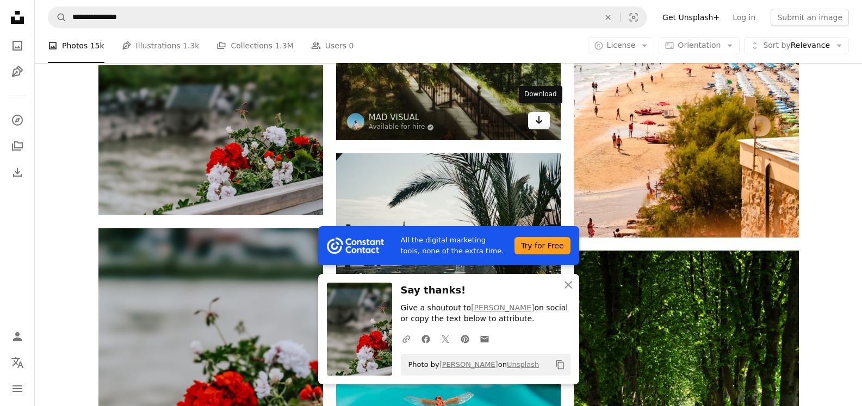
click at [536, 119] on icon "Arrow pointing down" at bounding box center [539, 120] width 9 height 13
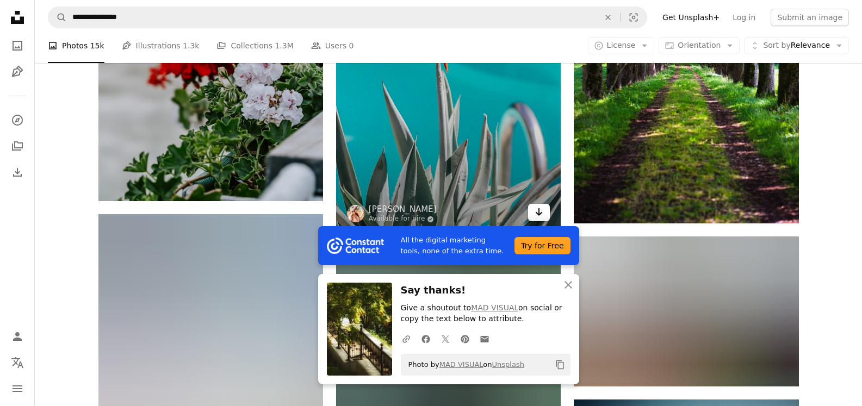
scroll to position [42911, 0]
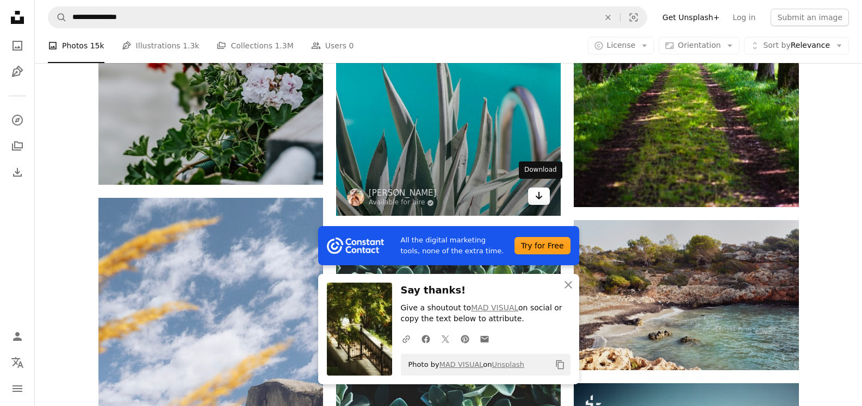
click at [538, 189] on icon "Arrow pointing down" at bounding box center [539, 195] width 9 height 13
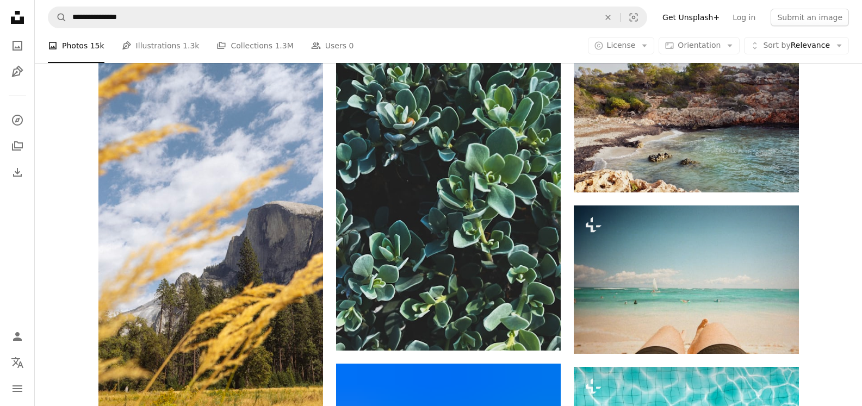
scroll to position [43074, 0]
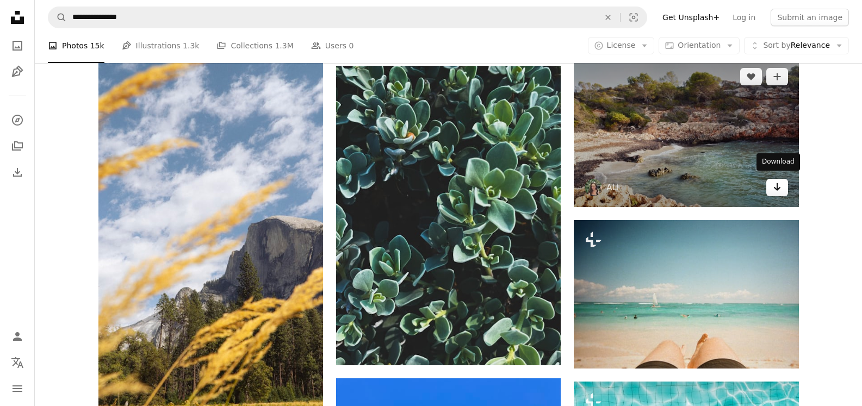
click at [777, 187] on icon "Arrow pointing down" at bounding box center [777, 187] width 9 height 13
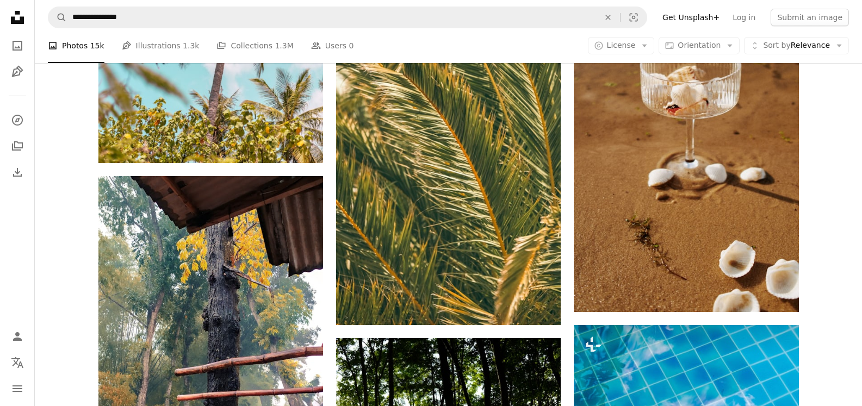
scroll to position [52537, 0]
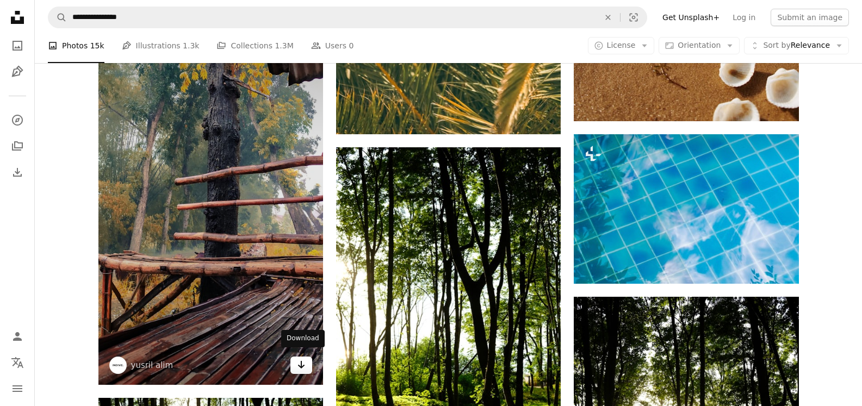
click at [299, 361] on icon "Arrow pointing down" at bounding box center [301, 364] width 9 height 13
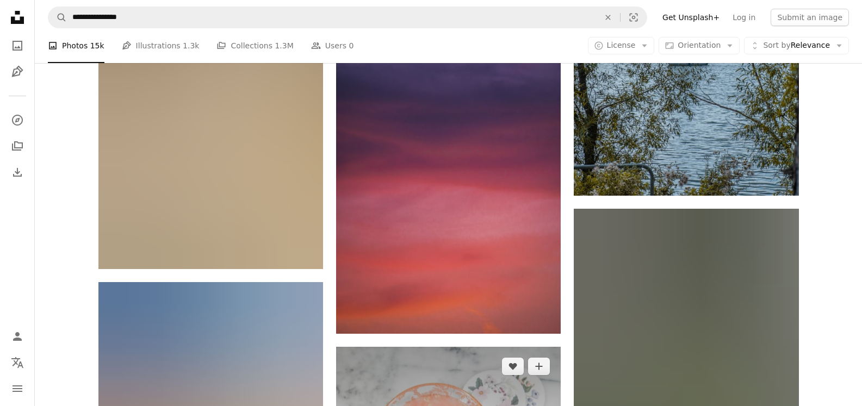
scroll to position [54658, 0]
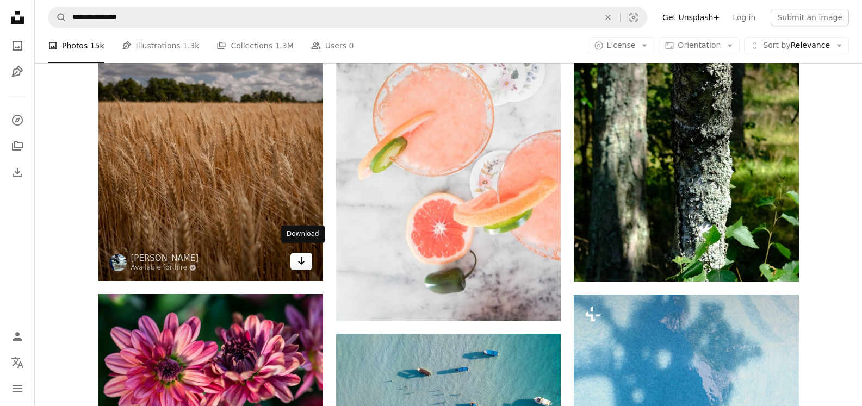
click at [298, 255] on icon "Arrow pointing down" at bounding box center [301, 261] width 9 height 13
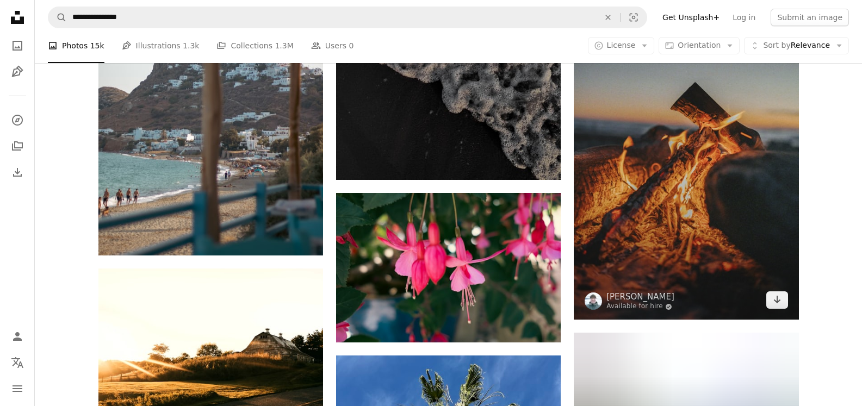
scroll to position [59988, 0]
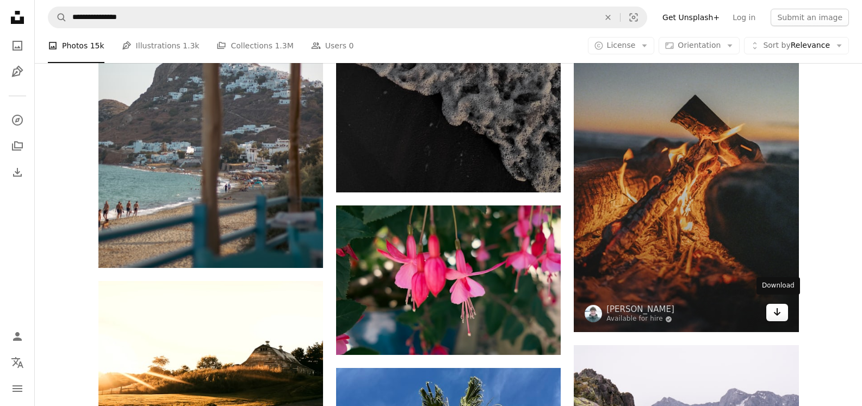
click at [777, 308] on icon "Download" at bounding box center [776, 312] width 7 height 8
